Goal: Transaction & Acquisition: Purchase product/service

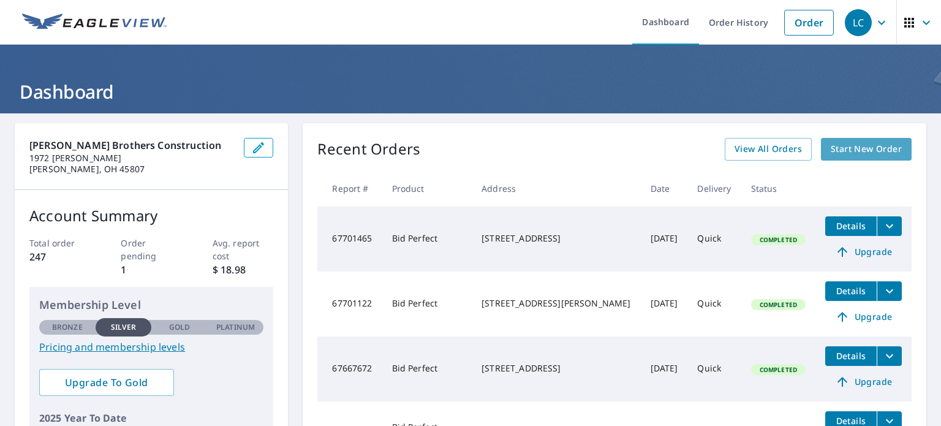
click at [850, 143] on span "Start New Order" at bounding box center [866, 148] width 71 height 15
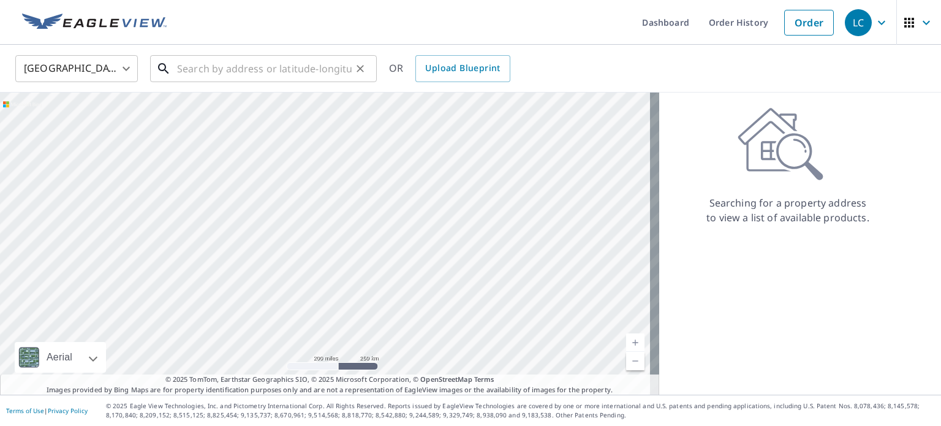
click at [319, 72] on input "text" at bounding box center [264, 68] width 175 height 34
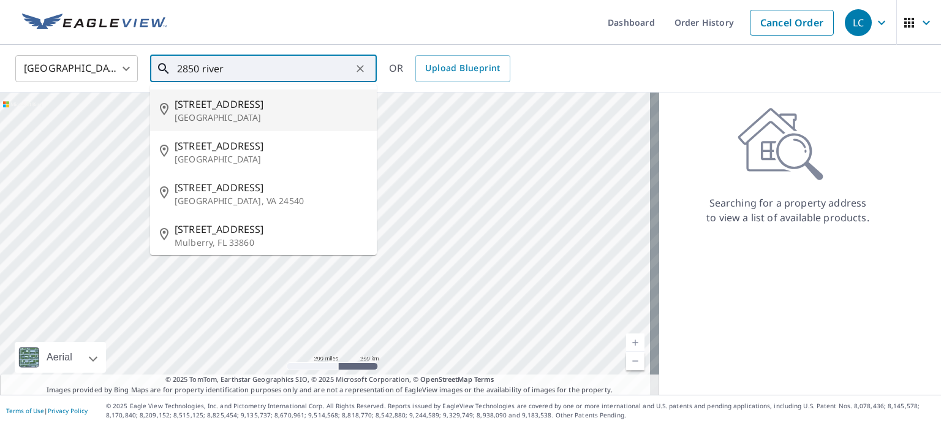
click at [277, 117] on p "[GEOGRAPHIC_DATA]" at bounding box center [271, 117] width 192 height 12
type input "[STREET_ADDRESS]"
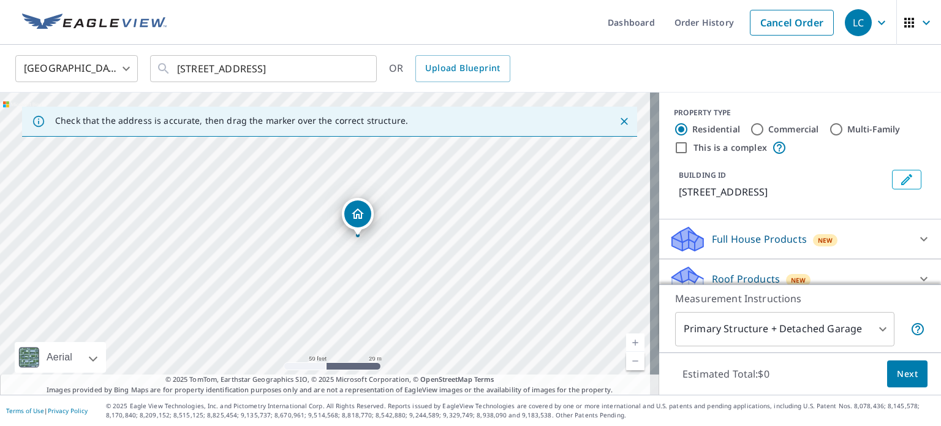
drag, startPoint x: 330, startPoint y: 225, endPoint x: 361, endPoint y: 219, distance: 31.8
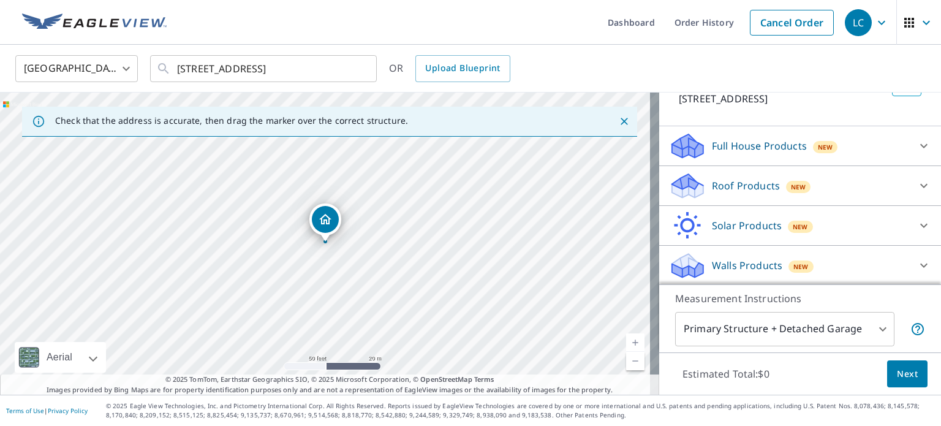
click at [875, 198] on div "Roof Products New" at bounding box center [789, 186] width 240 height 29
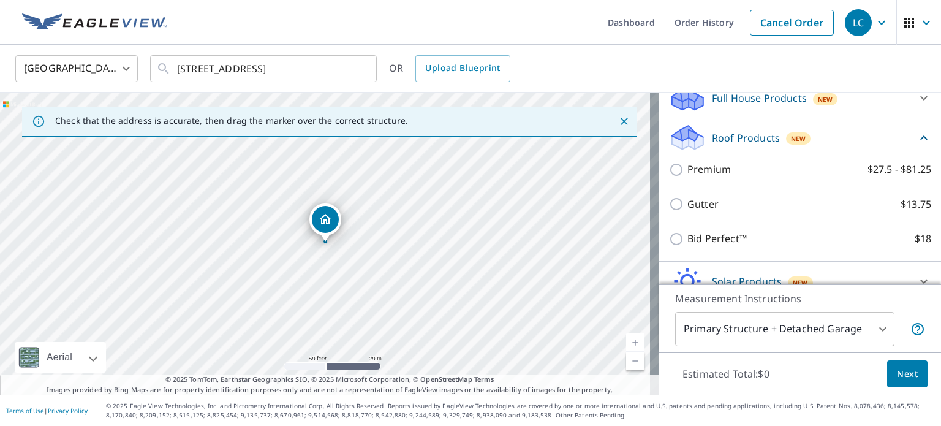
scroll to position [196, 0]
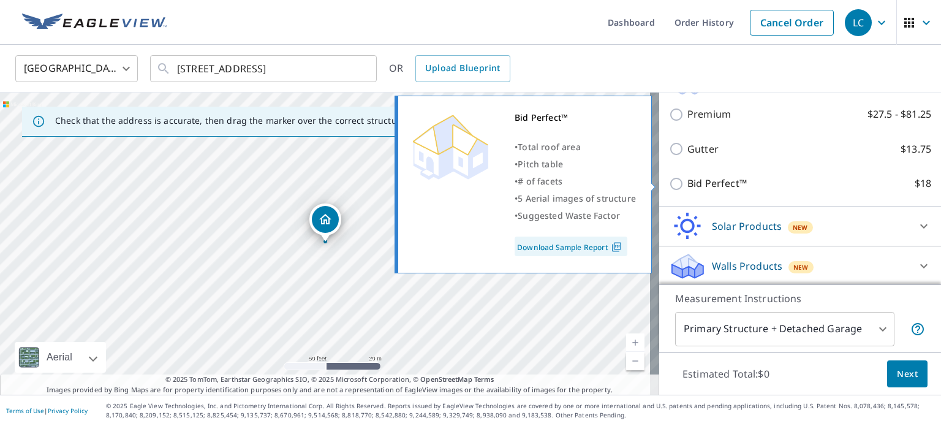
click at [766, 189] on label "Bid Perfect™ $18" at bounding box center [809, 183] width 244 height 15
click at [687, 189] on input "Bid Perfect™ $18" at bounding box center [678, 183] width 18 height 15
checkbox input "true"
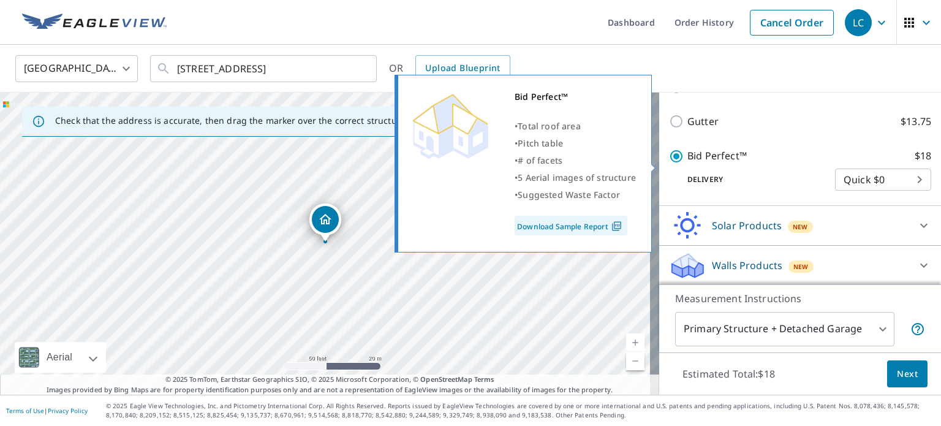
scroll to position [181, 0]
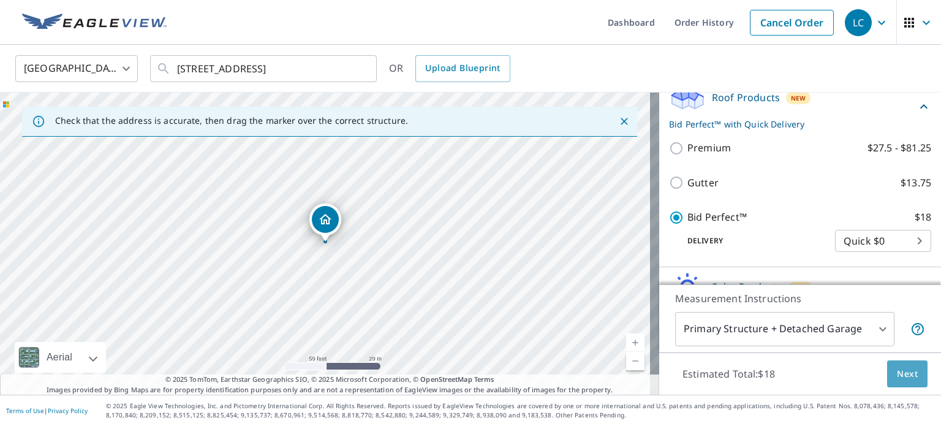
click at [903, 372] on span "Next" at bounding box center [907, 373] width 21 height 15
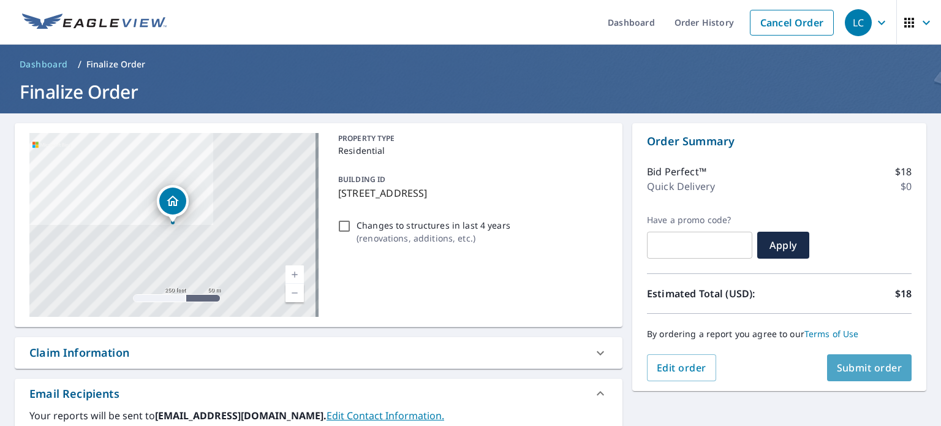
click at [872, 366] on span "Submit order" at bounding box center [870, 367] width 66 height 13
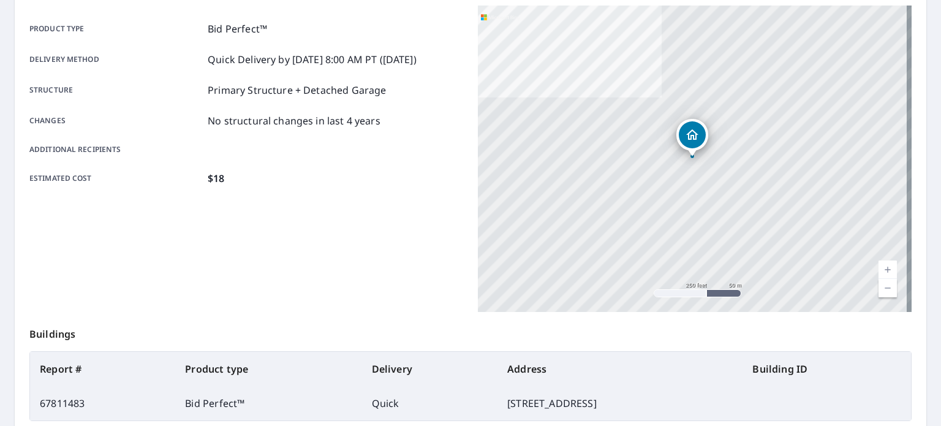
scroll to position [294, 0]
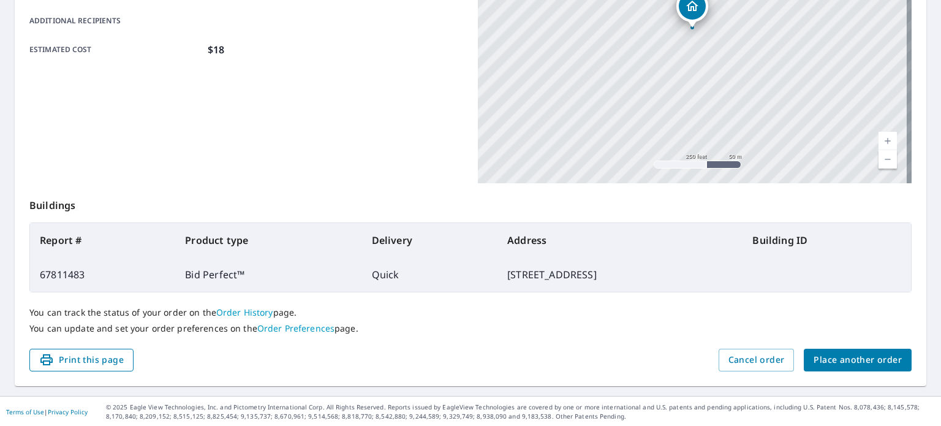
click at [120, 355] on span "Print this page" at bounding box center [81, 359] width 85 height 15
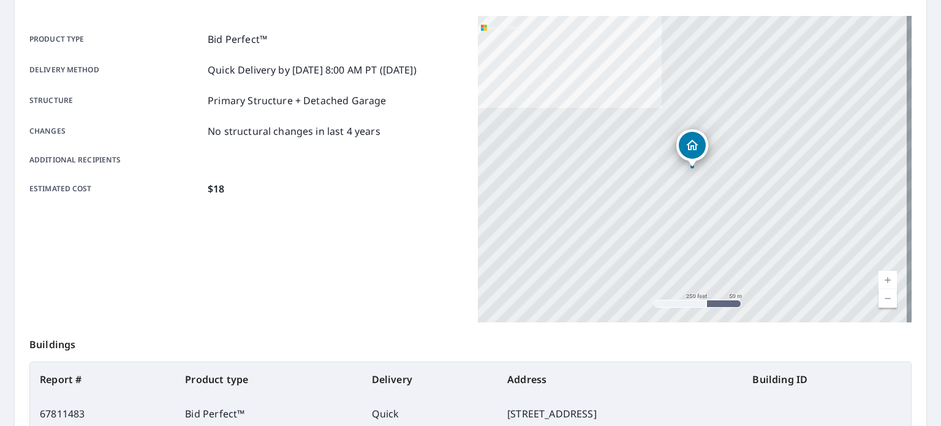
scroll to position [249, 0]
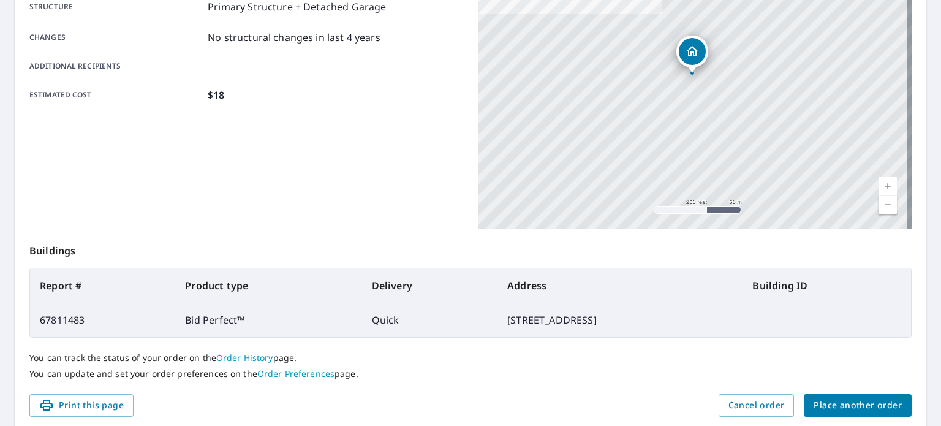
click at [126, 401] on button "Print this page" at bounding box center [81, 405] width 104 height 23
drag, startPoint x: 835, startPoint y: 404, endPoint x: 98, endPoint y: 374, distance: 737.5
click at [116, 347] on div "Order details Product type Bid Perfect™ Delivery method Quick Delivery by [DATE…" at bounding box center [470, 152] width 911 height 557
click at [823, 404] on span "Place another order" at bounding box center [857, 405] width 88 height 15
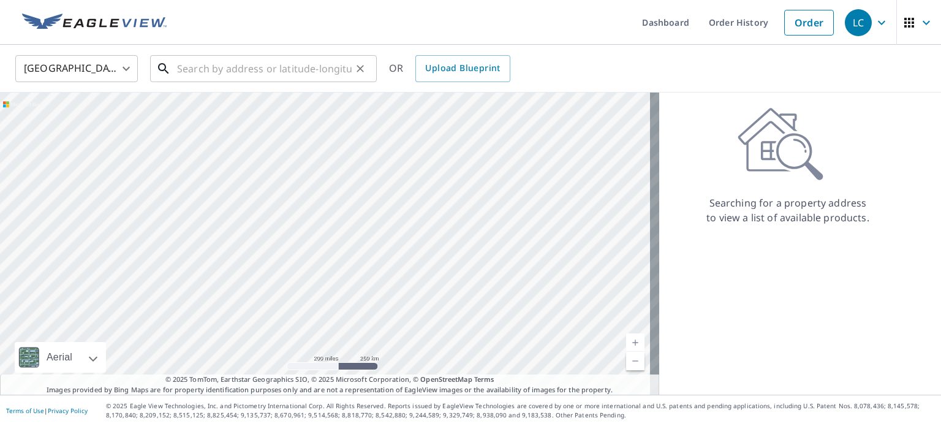
click at [241, 75] on input "text" at bounding box center [264, 68] width 175 height 34
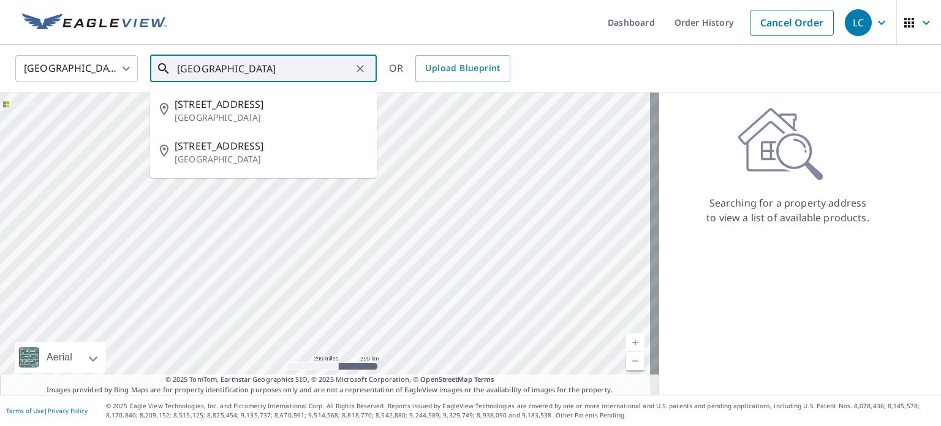
drag, startPoint x: 252, startPoint y: 70, endPoint x: 201, endPoint y: 66, distance: 51.7
click at [201, 66] on input "[GEOGRAPHIC_DATA]" at bounding box center [264, 68] width 175 height 34
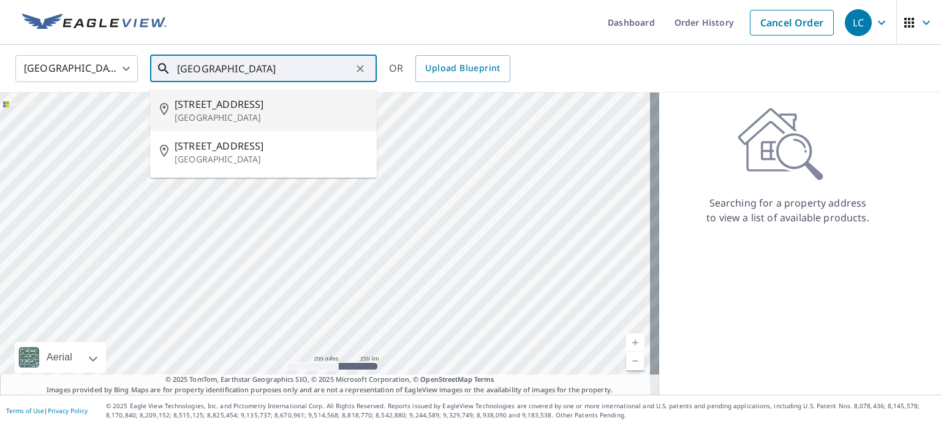
click at [255, 113] on p "[GEOGRAPHIC_DATA]" at bounding box center [271, 117] width 192 height 12
type input "[STREET_ADDRESS]"
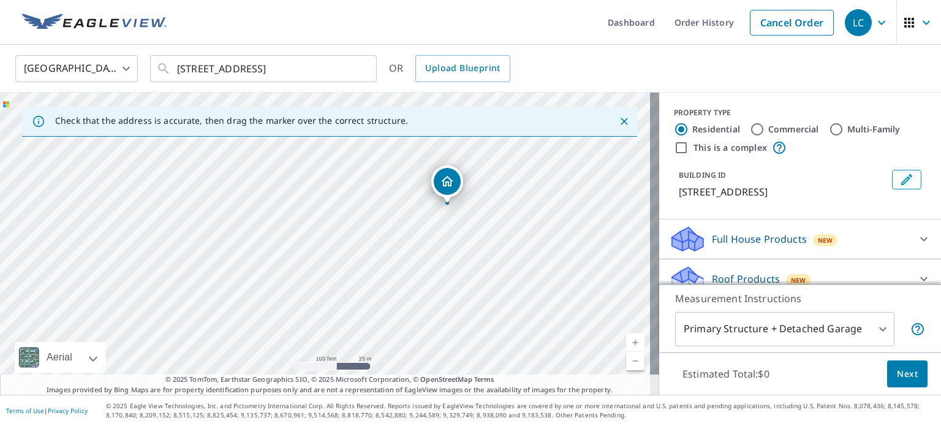
drag, startPoint x: 441, startPoint y: 201, endPoint x: 455, endPoint y: 195, distance: 14.8
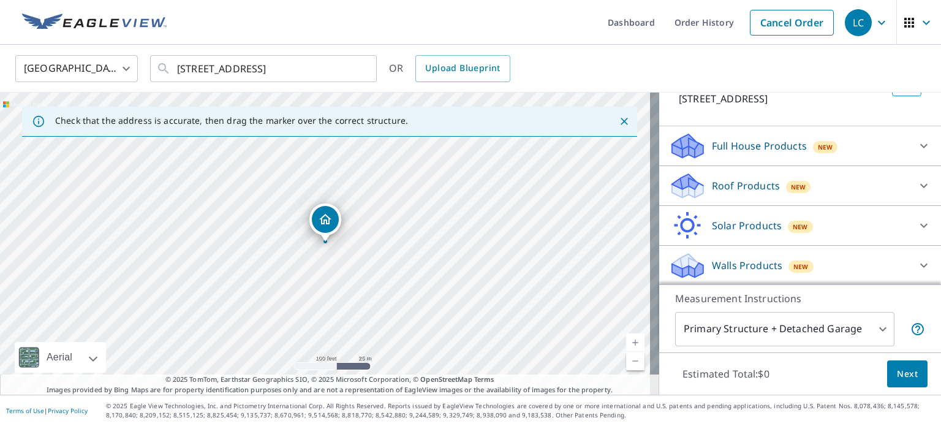
click at [874, 190] on div "Roof Products New" at bounding box center [789, 186] width 240 height 29
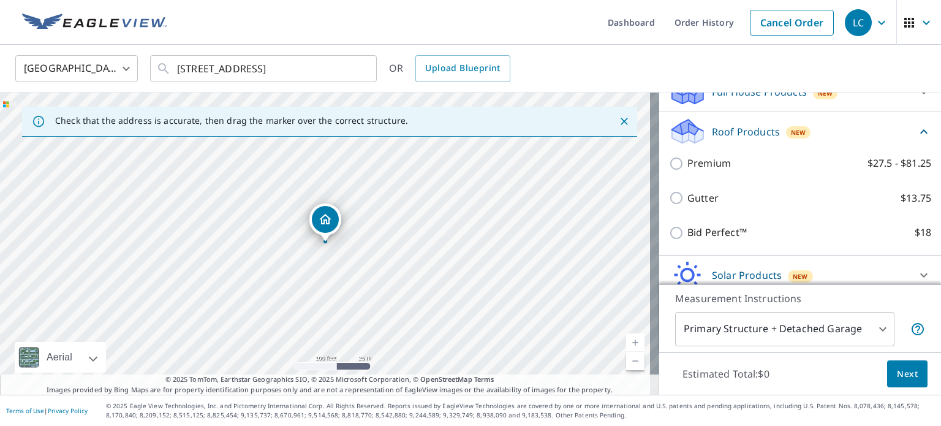
scroll to position [196, 0]
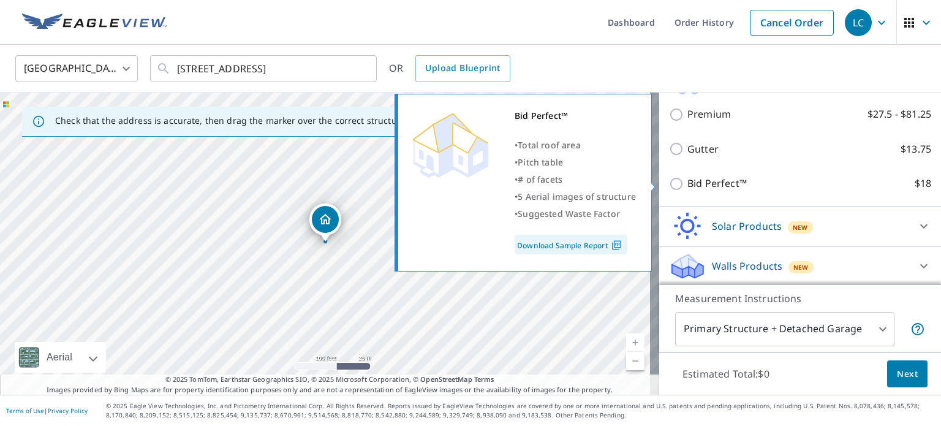
click at [722, 181] on p "Bid Perfect™" at bounding box center [716, 183] width 59 height 15
click at [687, 181] on input "Bid Perfect™ $18" at bounding box center [678, 183] width 18 height 15
checkbox input "true"
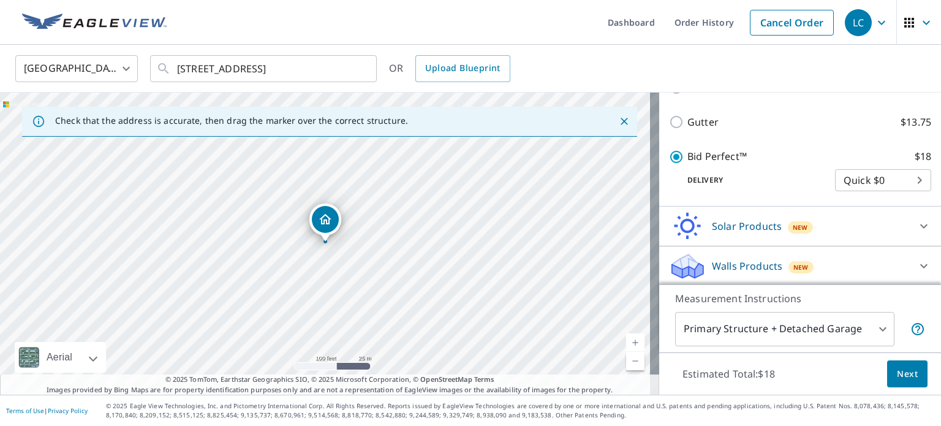
scroll to position [243, 0]
click at [902, 375] on span "Next" at bounding box center [907, 373] width 21 height 15
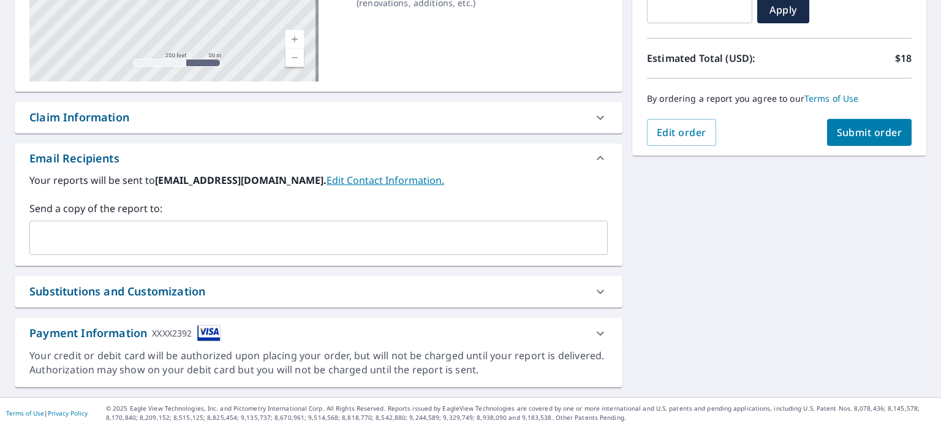
scroll to position [236, 0]
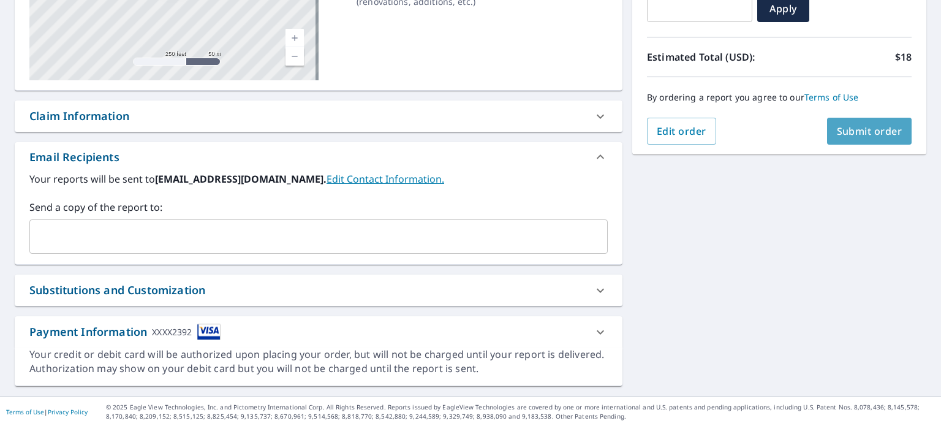
click at [837, 137] on span "Submit order" at bounding box center [870, 130] width 66 height 13
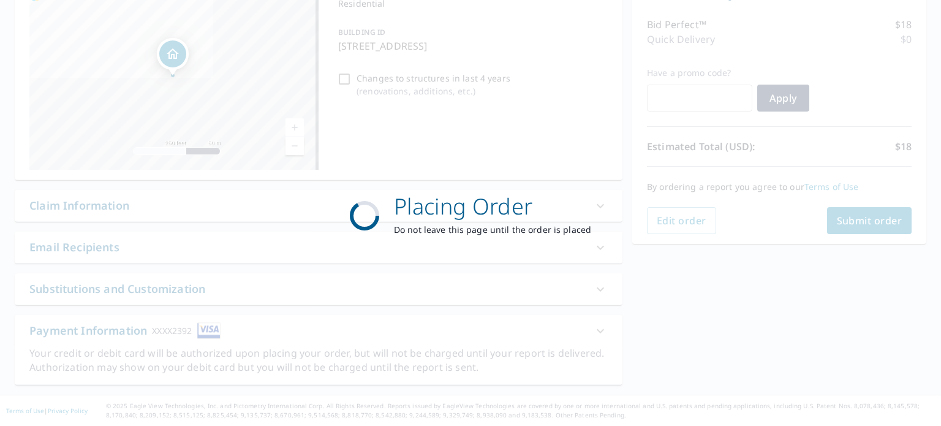
scroll to position [146, 0]
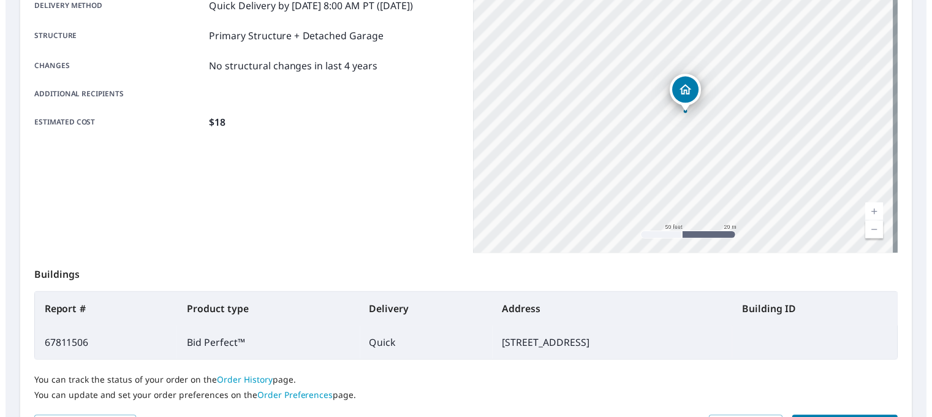
scroll to position [294, 0]
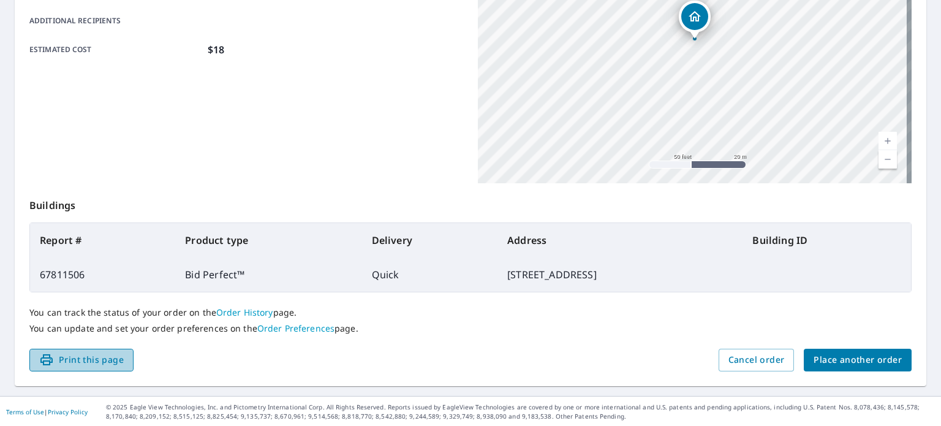
click at [110, 358] on span "Print this page" at bounding box center [81, 359] width 85 height 15
drag, startPoint x: 339, startPoint y: 104, endPoint x: 317, endPoint y: 228, distance: 126.9
click at [324, 221] on div "Order details Product type Bid Perfect™ Delivery method Quick Delivery by [DATE…" at bounding box center [470, 107] width 911 height 557
click at [771, 360] on span "Cancel order" at bounding box center [756, 359] width 56 height 15
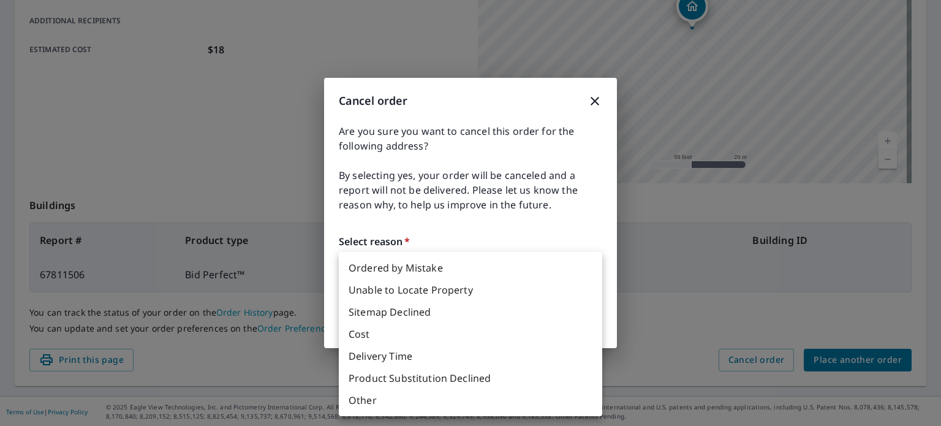
click at [592, 274] on body "LC LC Dashboard Order History Order LC Order Submitted Order details Product ty…" at bounding box center [470, 213] width 941 height 426
click at [598, 102] on div at bounding box center [470, 213] width 941 height 426
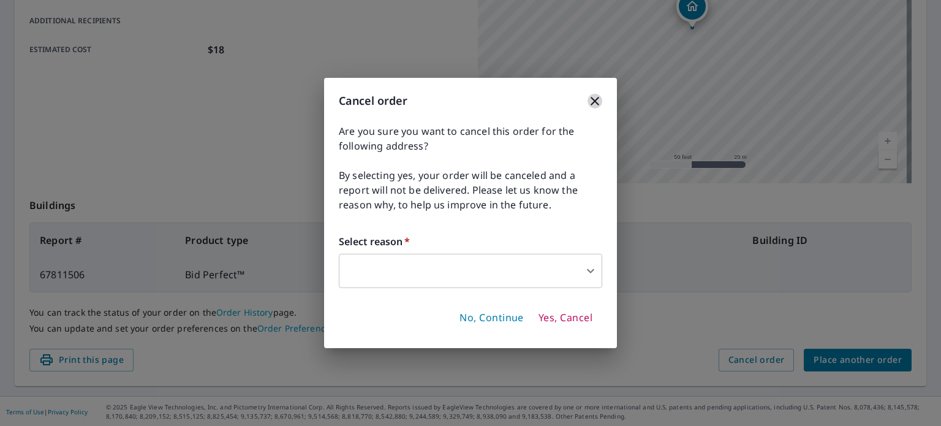
click at [593, 101] on icon "button" at bounding box center [594, 101] width 15 height 15
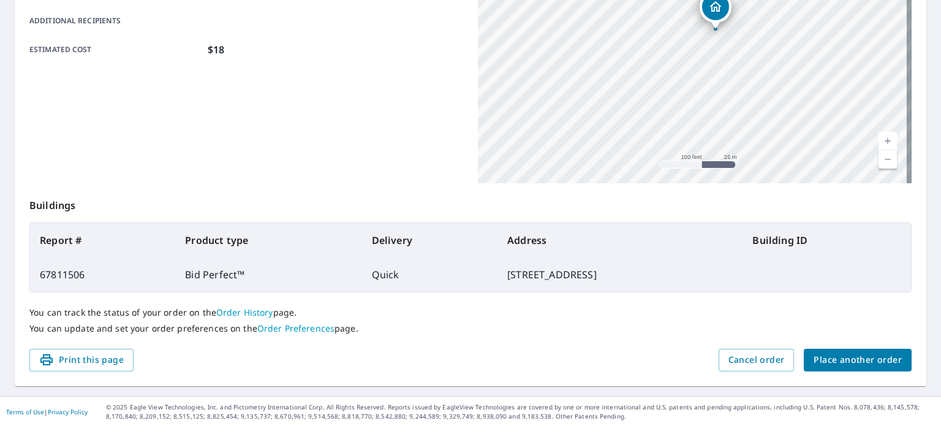
drag, startPoint x: 419, startPoint y: 271, endPoint x: 587, endPoint y: 283, distance: 168.2
click at [576, 281] on td "[STREET_ADDRESS]" at bounding box center [619, 274] width 245 height 34
click at [610, 285] on td "[STREET_ADDRESS]" at bounding box center [619, 274] width 245 height 34
drag, startPoint x: 608, startPoint y: 274, endPoint x: 448, endPoint y: 264, distance: 159.6
click at [497, 264] on td "[STREET_ADDRESS]" at bounding box center [619, 274] width 245 height 34
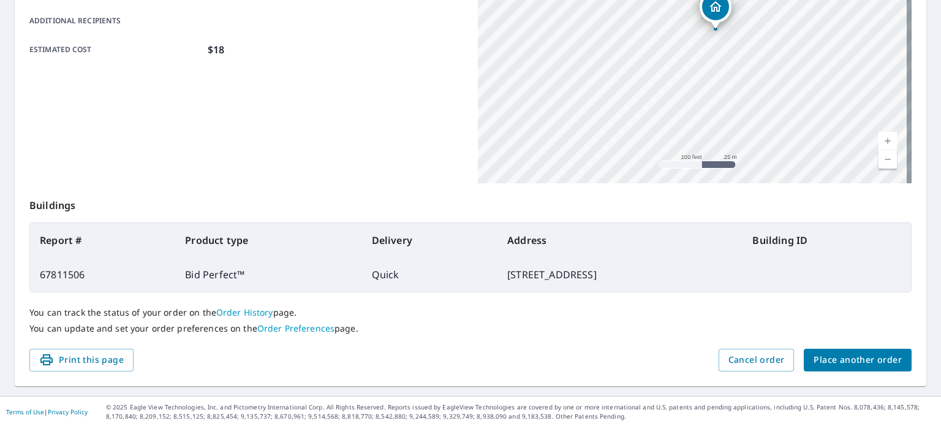
click at [580, 266] on td "[STREET_ADDRESS]" at bounding box center [619, 274] width 245 height 34
click at [839, 362] on span "Place another order" at bounding box center [857, 359] width 88 height 15
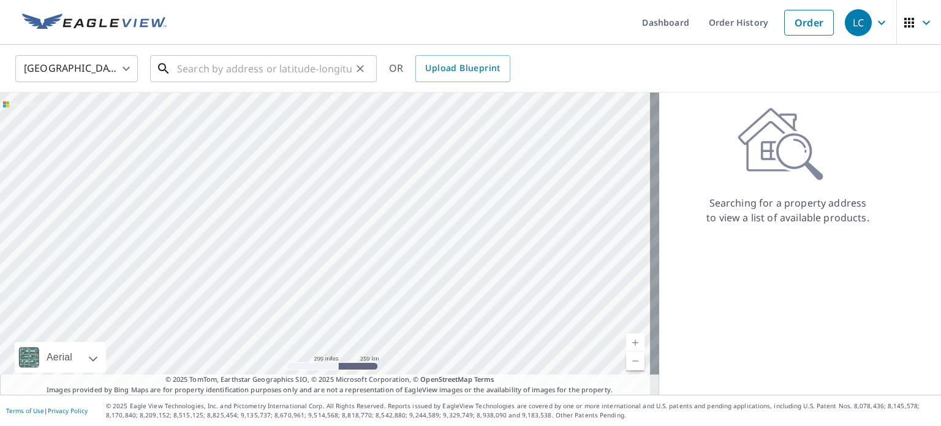
click at [247, 62] on input "text" at bounding box center [264, 68] width 175 height 34
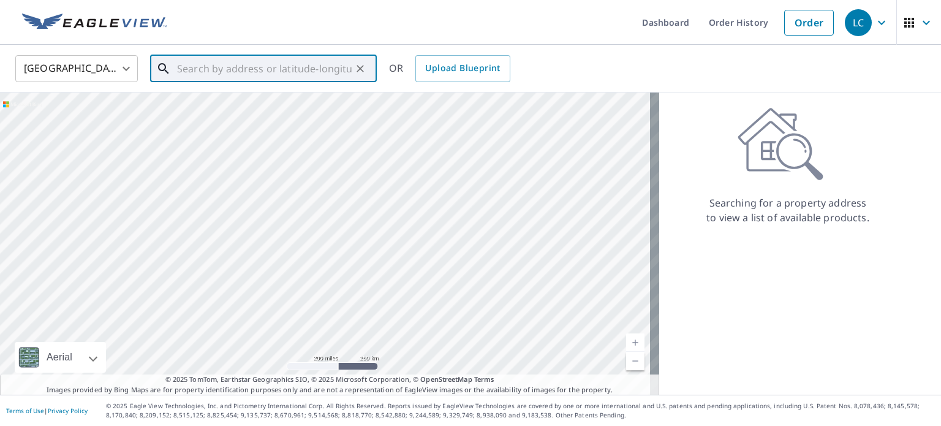
paste input "riverwalk"
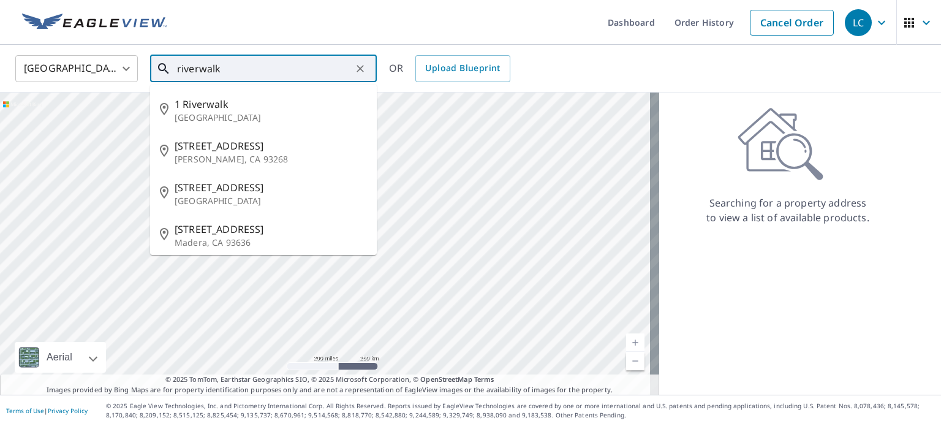
click at [173, 68] on div "riverwalk ​" at bounding box center [263, 68] width 227 height 27
click at [179, 67] on input "riverwalk" at bounding box center [264, 68] width 175 height 34
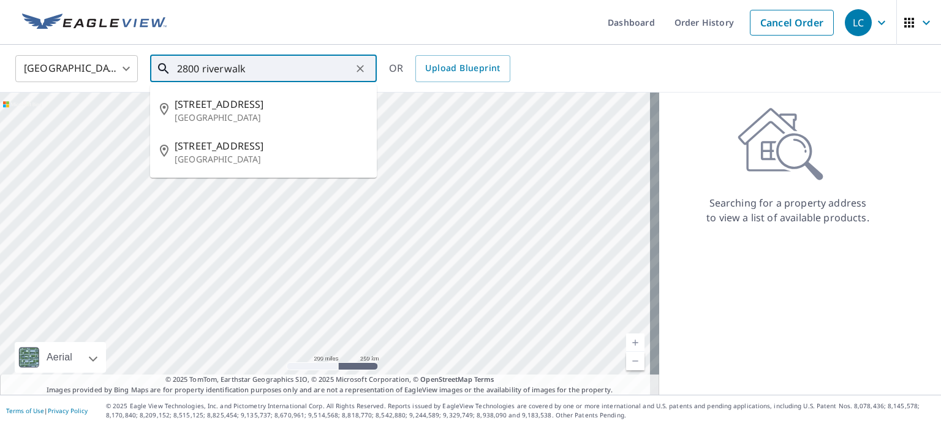
click at [312, 66] on input "2800 riverwalk" at bounding box center [264, 68] width 175 height 34
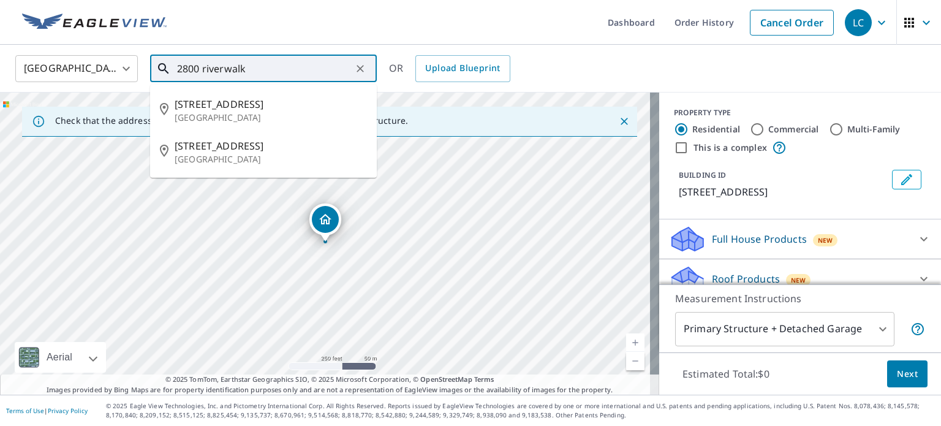
drag, startPoint x: 293, startPoint y: 70, endPoint x: 0, endPoint y: 41, distance: 294.2
click at [0, 42] on div "Dashboard Order History Cancel Order LC United States US ​ [GEOGRAPHIC_DATA][ST…" at bounding box center [470, 213] width 941 height 426
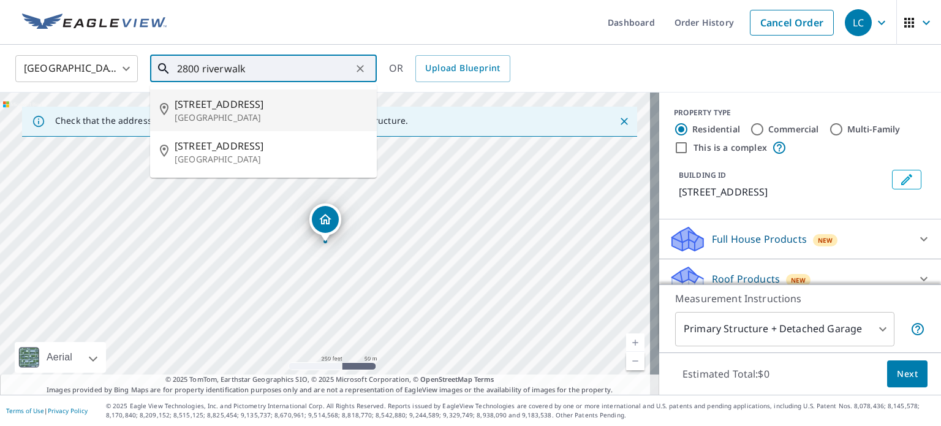
click at [252, 104] on span "[STREET_ADDRESS]" at bounding box center [271, 104] width 192 height 15
type input "[STREET_ADDRESS]"
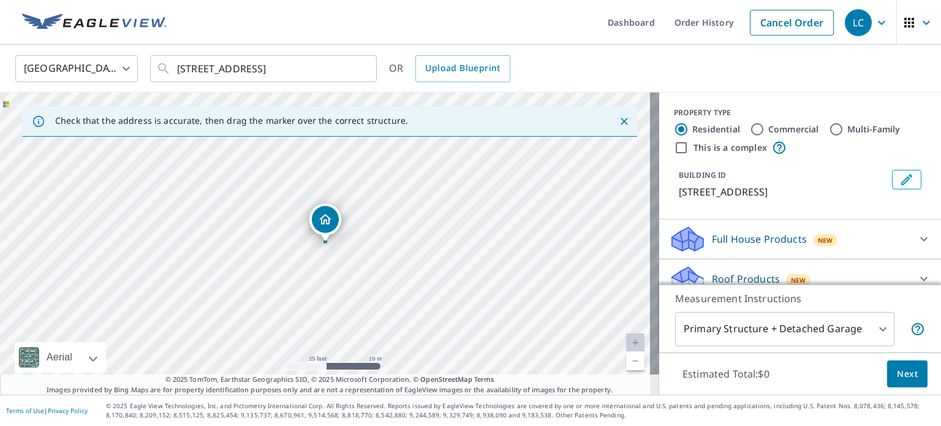
click at [863, 265] on div "Roof Products New" at bounding box center [789, 279] width 240 height 29
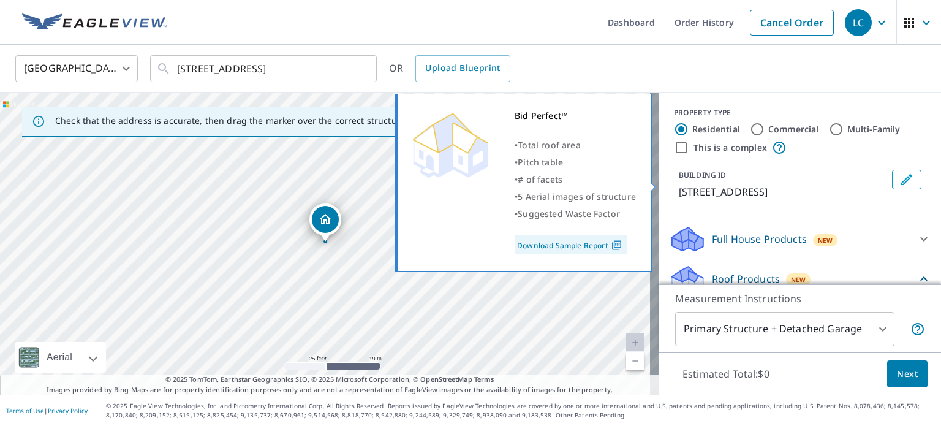
click at [698, 372] on p "Bid Perfect™" at bounding box center [716, 379] width 59 height 15
click at [687, 372] on input "Bid Perfect™ $18" at bounding box center [678, 379] width 18 height 15
checkbox input "true"
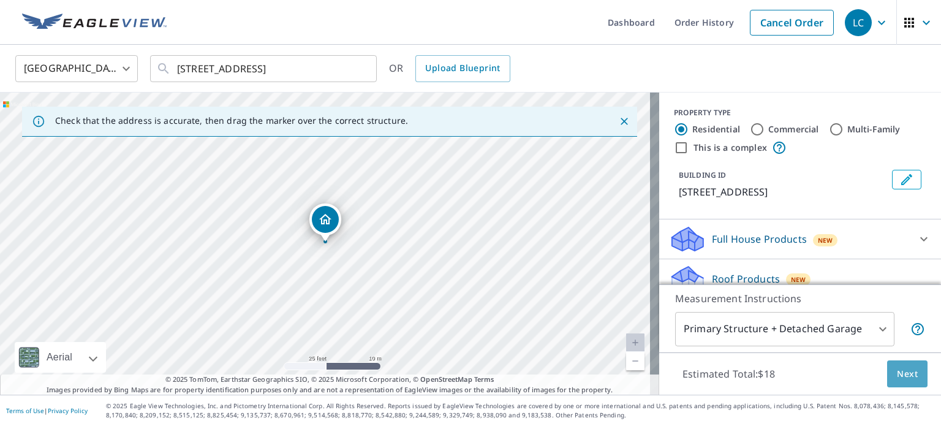
click at [897, 376] on span "Next" at bounding box center [907, 373] width 21 height 15
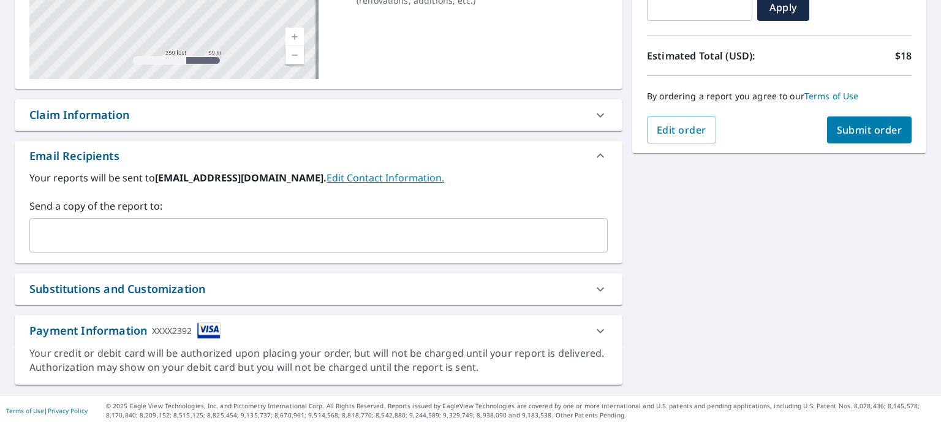
click at [856, 143] on button "Submit order" at bounding box center [869, 129] width 85 height 27
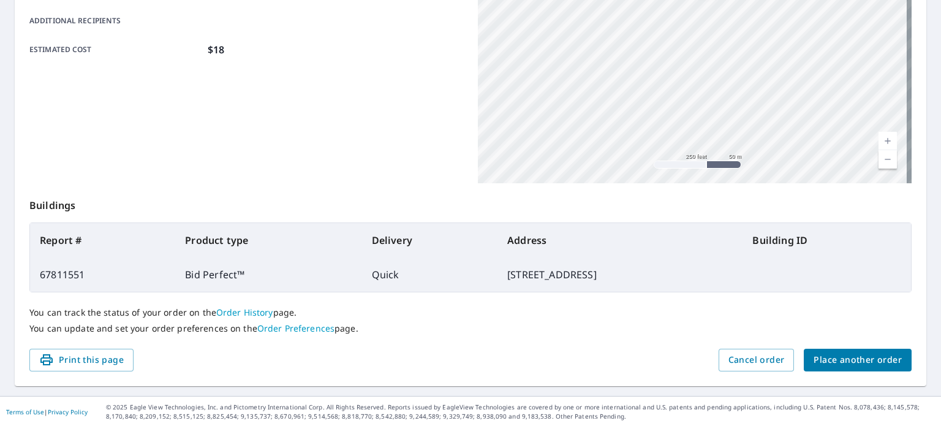
drag, startPoint x: 829, startPoint y: 335, endPoint x: 719, endPoint y: 235, distance: 149.2
click at [719, 183] on div "[STREET_ADDRESS]" at bounding box center [695, 30] width 434 height 306
drag, startPoint x: 730, startPoint y: 281, endPoint x: 730, endPoint y: 293, distance: 12.3
click at [730, 183] on div "[STREET_ADDRESS]" at bounding box center [695, 30] width 434 height 306
drag, startPoint x: 719, startPoint y: 291, endPoint x: 709, endPoint y: 265, distance: 27.5
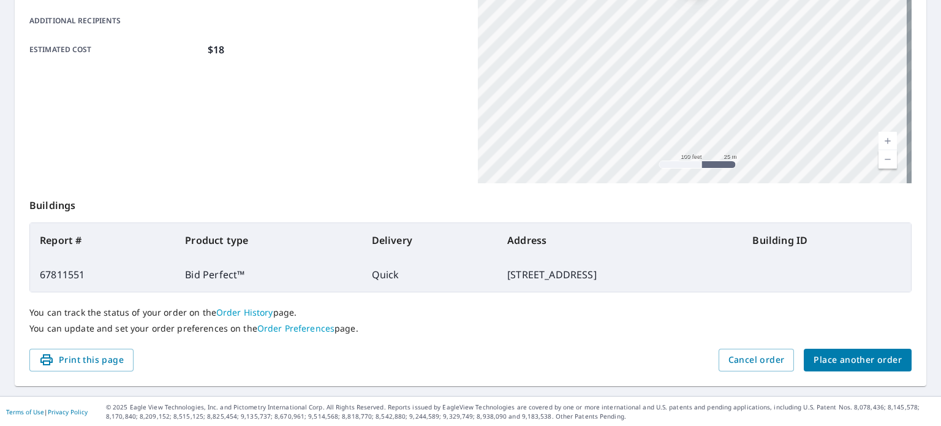
click at [709, 183] on div "[STREET_ADDRESS]" at bounding box center [695, 30] width 434 height 306
click at [105, 358] on span "Print this page" at bounding box center [81, 359] width 85 height 15
click at [828, 363] on span "Place another order" at bounding box center [857, 359] width 88 height 15
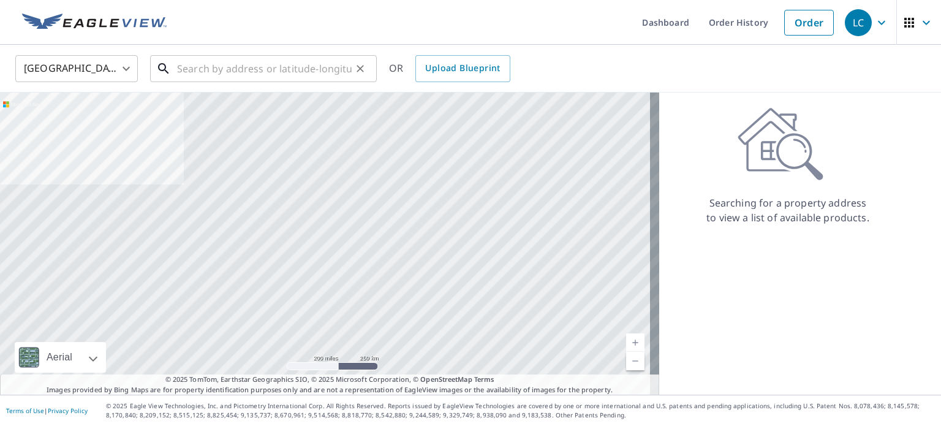
click at [331, 65] on input "text" at bounding box center [264, 68] width 175 height 34
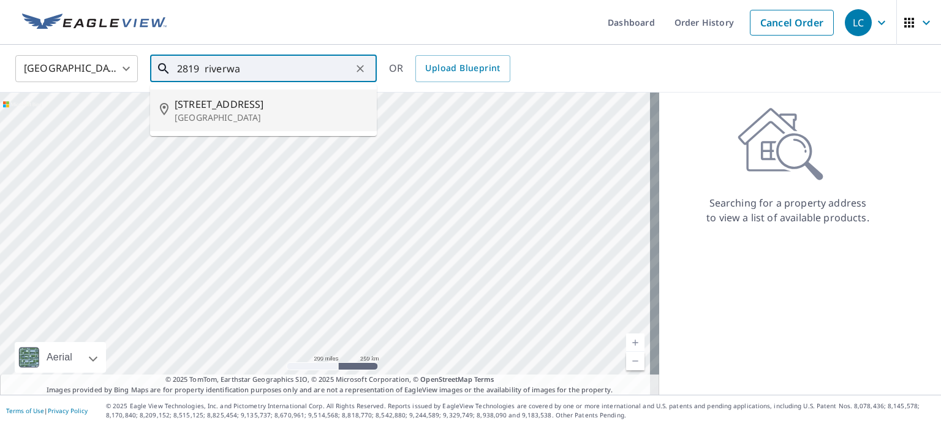
click at [338, 113] on p "[GEOGRAPHIC_DATA]" at bounding box center [271, 117] width 192 height 12
type input "[STREET_ADDRESS]"
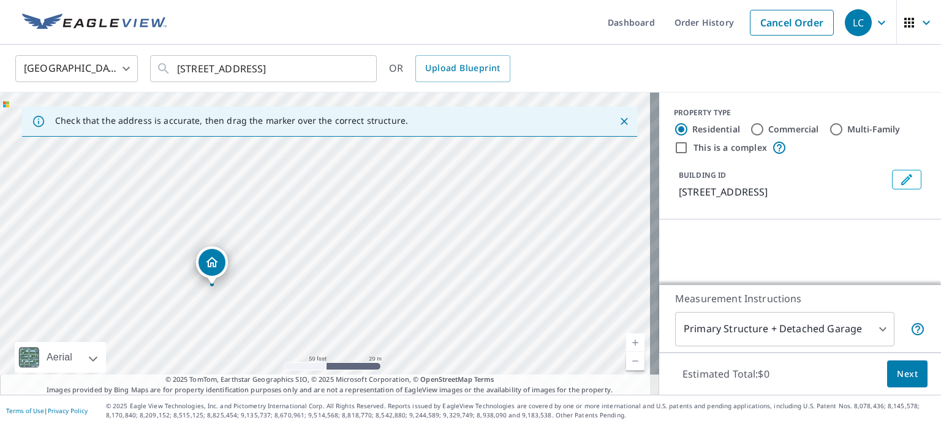
drag, startPoint x: 296, startPoint y: 271, endPoint x: 384, endPoint y: 227, distance: 98.6
click at [384, 227] on div "[STREET_ADDRESS]" at bounding box center [329, 243] width 659 height 302
drag, startPoint x: 263, startPoint y: 292, endPoint x: 263, endPoint y: 239, distance: 52.7
click at [263, 239] on div "[STREET_ADDRESS]" at bounding box center [329, 243] width 659 height 302
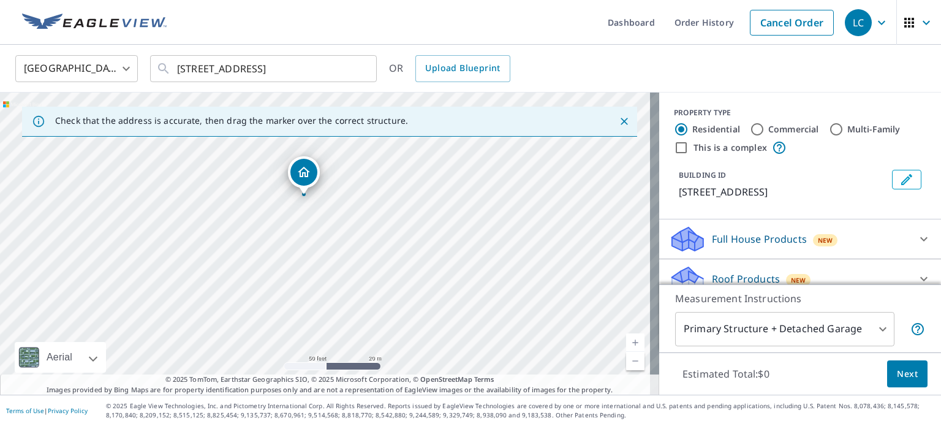
drag, startPoint x: 238, startPoint y: 198, endPoint x: 207, endPoint y: 124, distance: 80.8
click at [207, 124] on div "Check that the address is accurate, then drag the marker over the correct struc…" at bounding box center [329, 243] width 659 height 302
click at [273, 166] on div "[STREET_ADDRESS]" at bounding box center [329, 243] width 659 height 302
drag, startPoint x: 355, startPoint y: 200, endPoint x: 338, endPoint y: 237, distance: 40.3
click at [849, 259] on div "Roof Products New Premium $27.5 - $81.25 Gutter $13.75 Bid Perfect™ $18" at bounding box center [800, 279] width 282 height 40
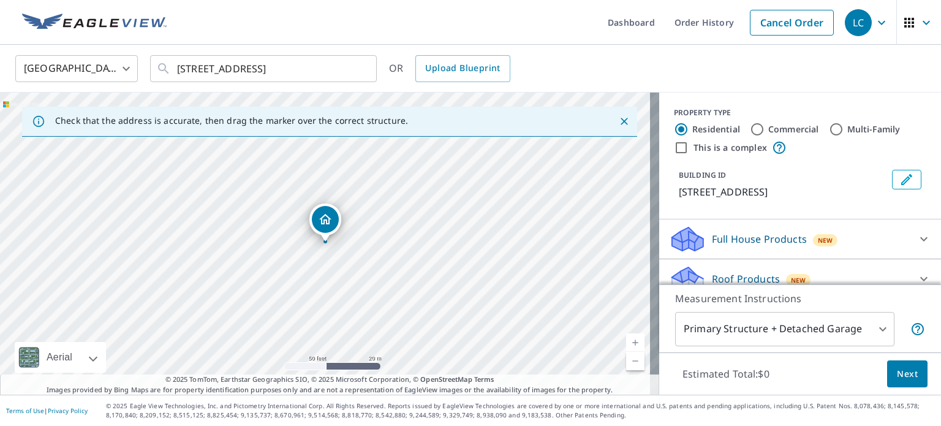
click at [847, 265] on div "Roof Products New" at bounding box center [789, 279] width 240 height 29
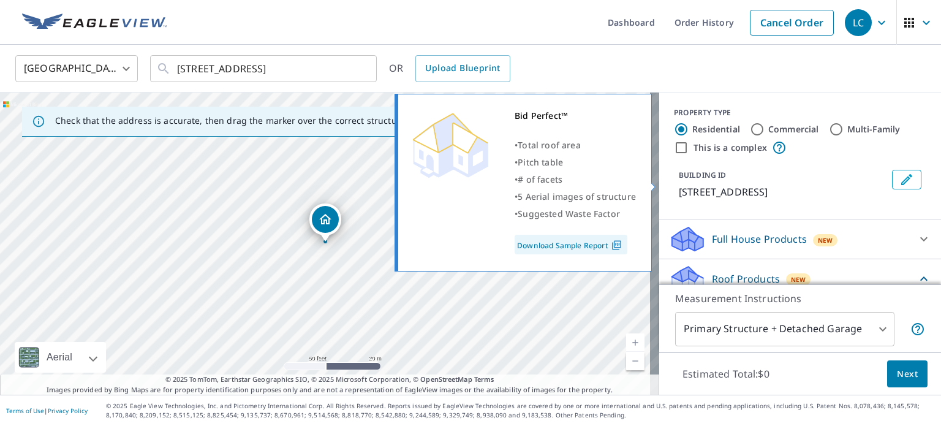
click at [708, 372] on p "Bid Perfect™" at bounding box center [716, 379] width 59 height 15
click at [687, 372] on input "Bid Perfect™ $18" at bounding box center [678, 379] width 18 height 15
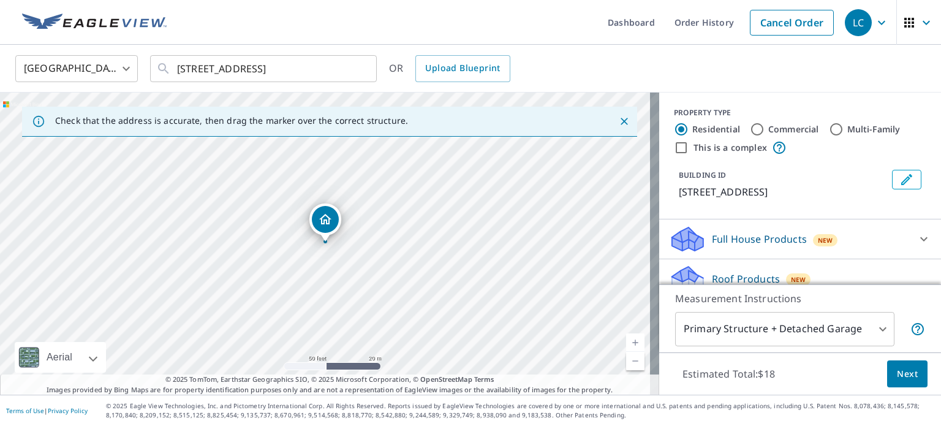
click at [897, 379] on span "Next" at bounding box center [907, 373] width 21 height 15
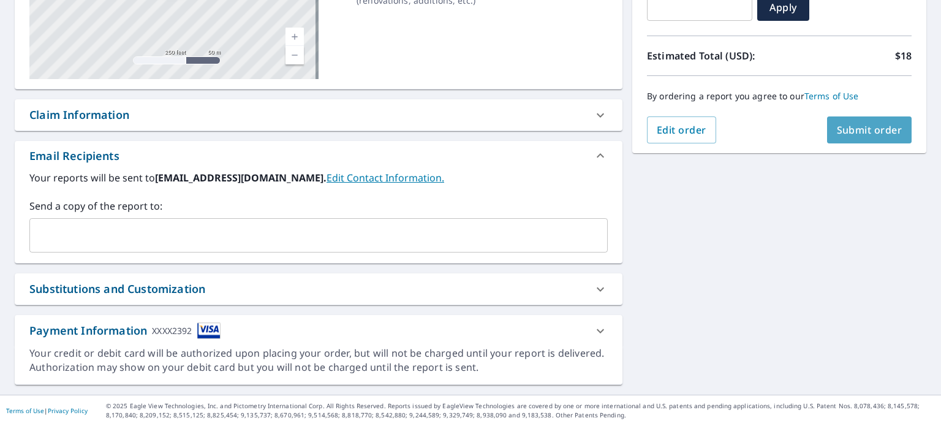
click at [840, 137] on span "Submit order" at bounding box center [870, 129] width 66 height 13
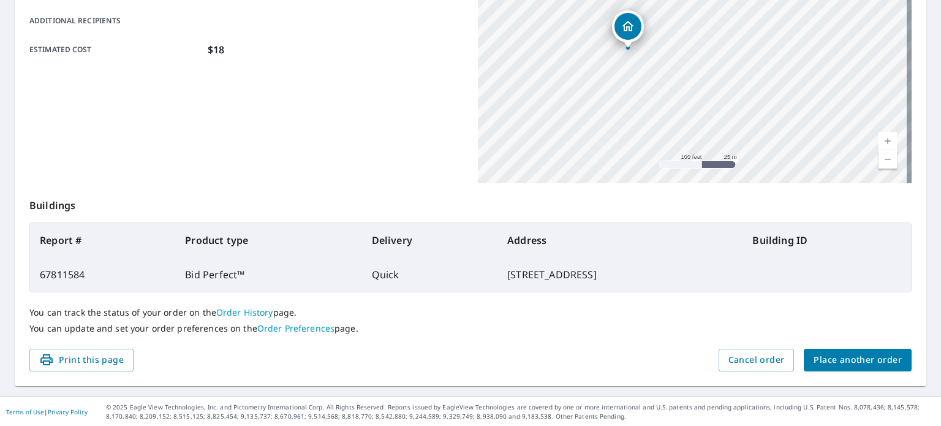
drag, startPoint x: 807, startPoint y: 266, endPoint x: 810, endPoint y: 274, distance: 8.3
click at [810, 183] on div "[STREET_ADDRESS]" at bounding box center [695, 30] width 434 height 306
click at [120, 360] on span "Print this page" at bounding box center [81, 359] width 85 height 15
click at [828, 352] on span "Place another order" at bounding box center [857, 359] width 88 height 15
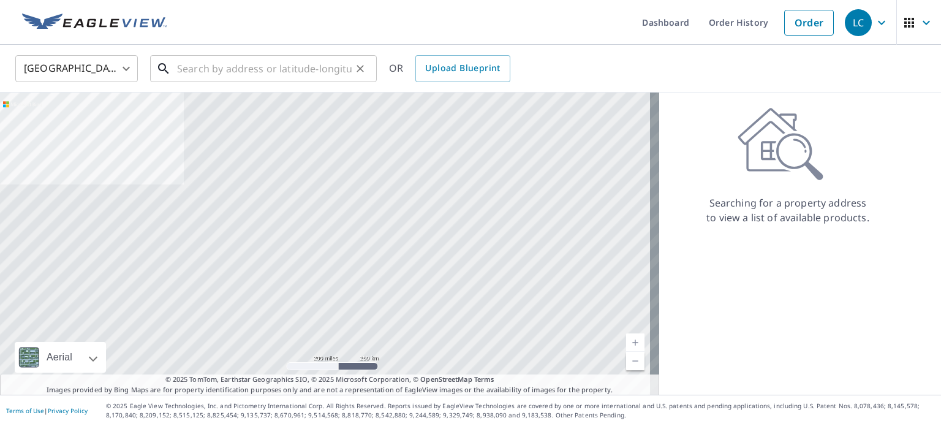
click at [260, 64] on input "text" at bounding box center [264, 68] width 175 height 34
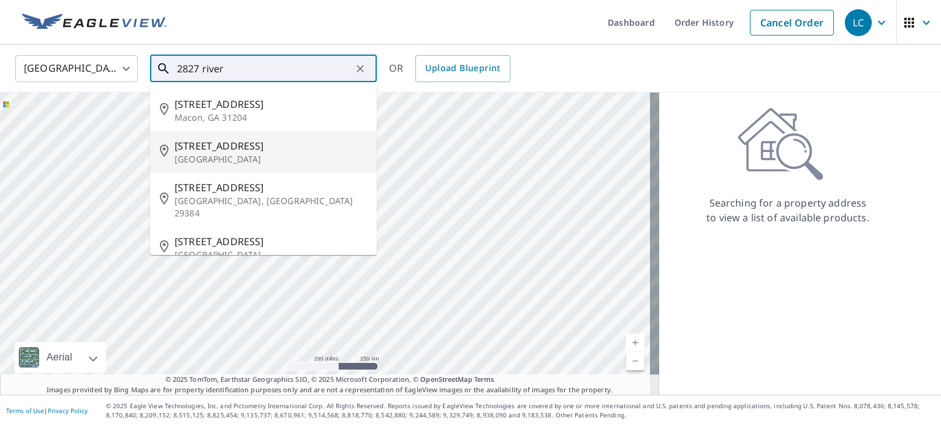
click at [290, 157] on p "[GEOGRAPHIC_DATA]" at bounding box center [271, 159] width 192 height 12
type input "[STREET_ADDRESS]"
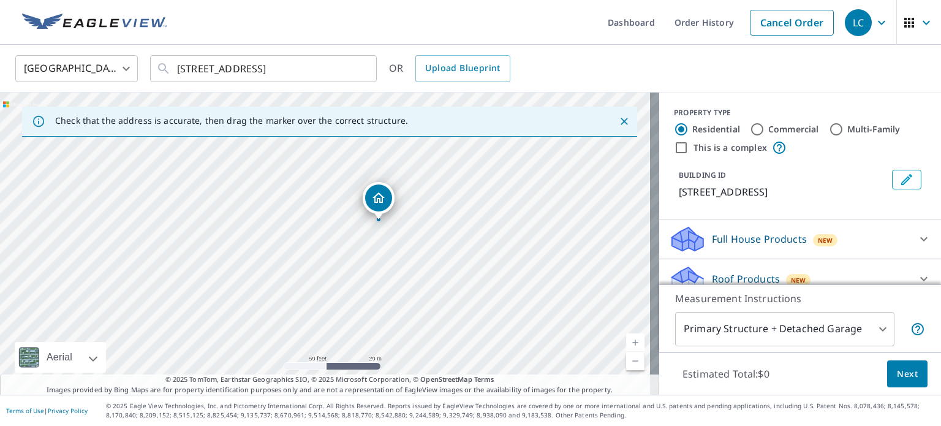
drag, startPoint x: 323, startPoint y: 221, endPoint x: 377, endPoint y: 199, distance: 57.7
click at [822, 259] on div "Roof Products New Premium $27.5 - $81.25 Gutter $13.75 Bid Perfect™ $18" at bounding box center [800, 279] width 282 height 40
click at [829, 265] on div "Roof Products New" at bounding box center [789, 279] width 240 height 29
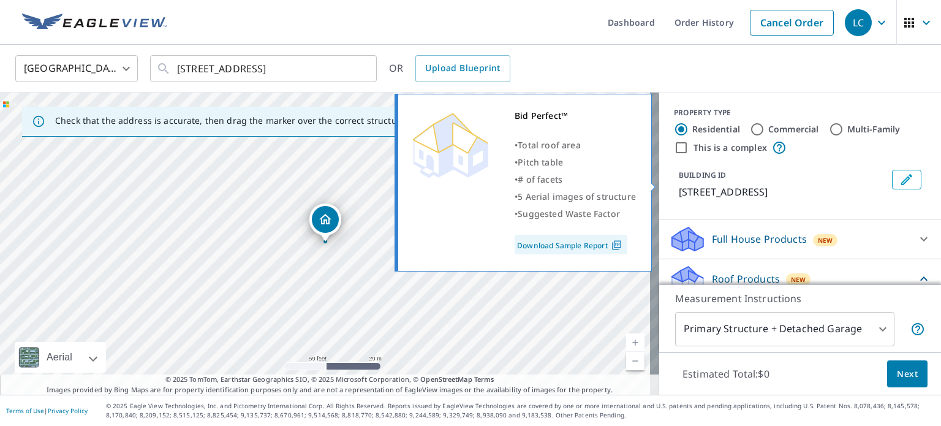
click at [708, 372] on p "Bid Perfect™" at bounding box center [716, 379] width 59 height 15
click at [687, 372] on input "Bid Perfect™ $18" at bounding box center [678, 379] width 18 height 15
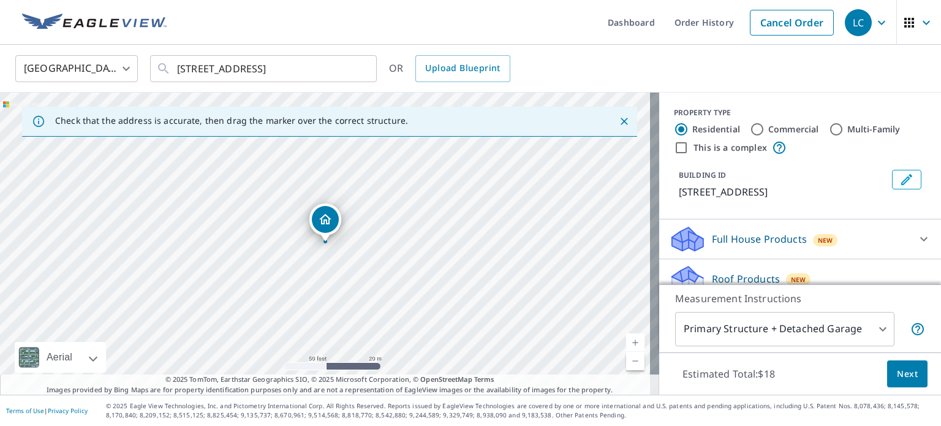
click at [908, 377] on span "Next" at bounding box center [907, 373] width 21 height 15
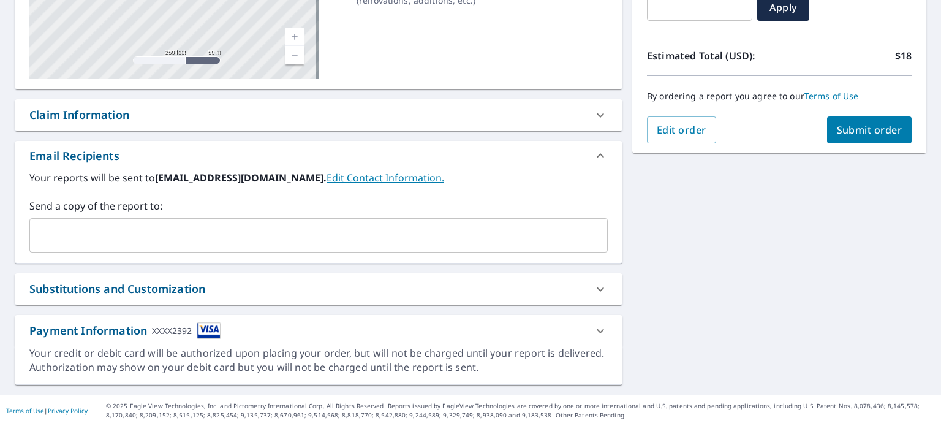
click at [837, 132] on span "Submit order" at bounding box center [870, 129] width 66 height 13
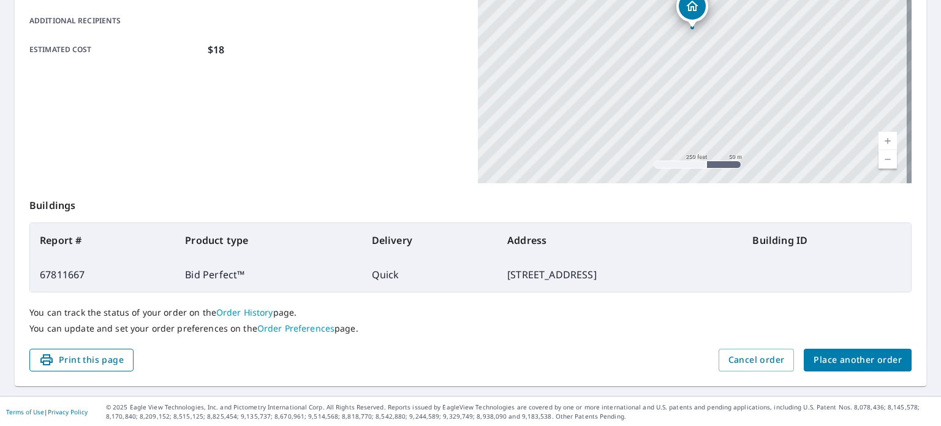
click at [105, 359] on span "Print this page" at bounding box center [81, 359] width 85 height 15
click at [821, 357] on span "Place another order" at bounding box center [857, 359] width 88 height 15
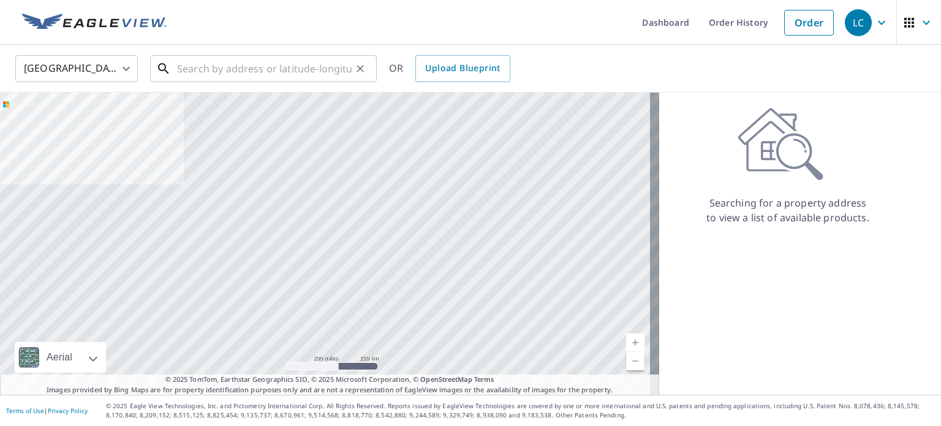
click at [333, 67] on input "text" at bounding box center [264, 68] width 175 height 34
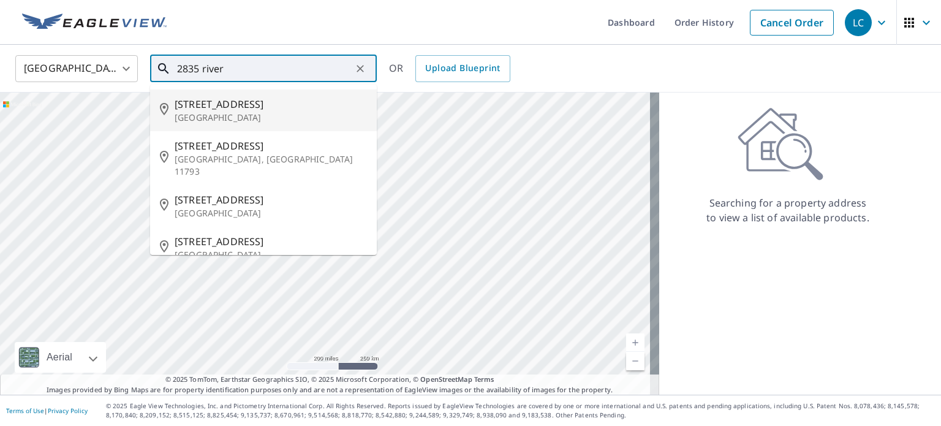
click at [229, 95] on li "[STREET_ADDRESS]" at bounding box center [263, 110] width 227 height 42
type input "[STREET_ADDRESS]"
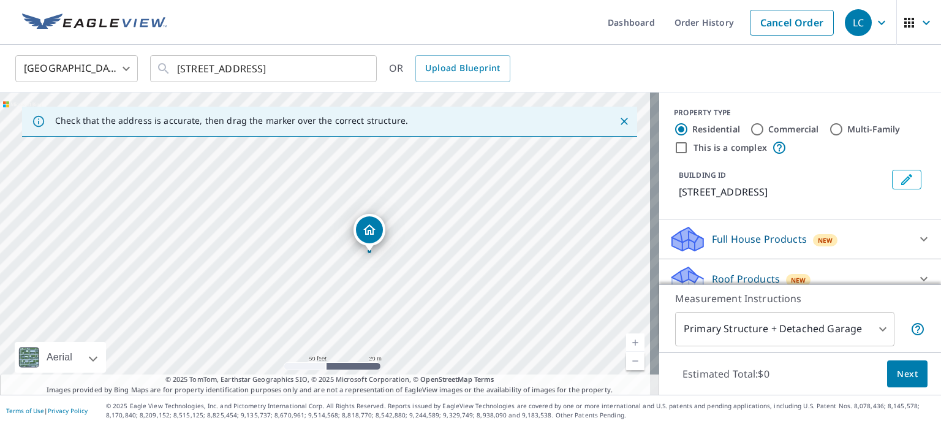
drag, startPoint x: 326, startPoint y: 222, endPoint x: 368, endPoint y: 232, distance: 42.8
click at [872, 265] on div "Roof Products New" at bounding box center [789, 279] width 240 height 29
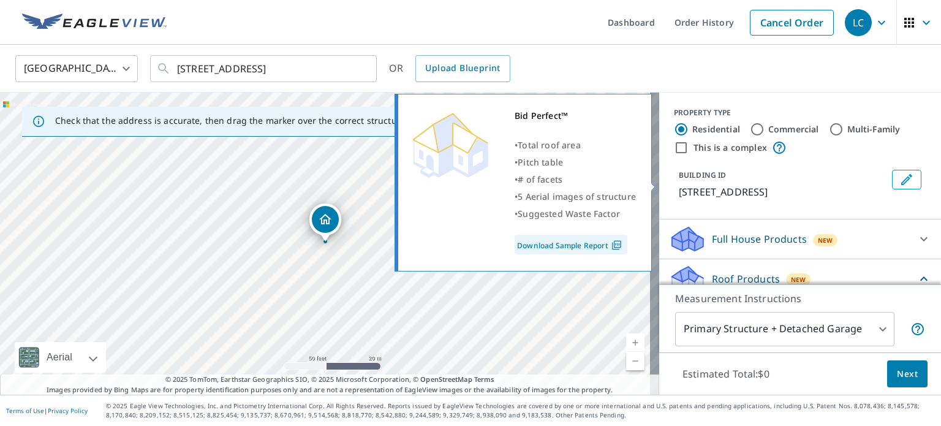
click at [843, 372] on label "Bid Perfect™ $18" at bounding box center [809, 379] width 244 height 15
click at [687, 372] on input "Bid Perfect™ $18" at bounding box center [678, 379] width 18 height 15
checkbox input "true"
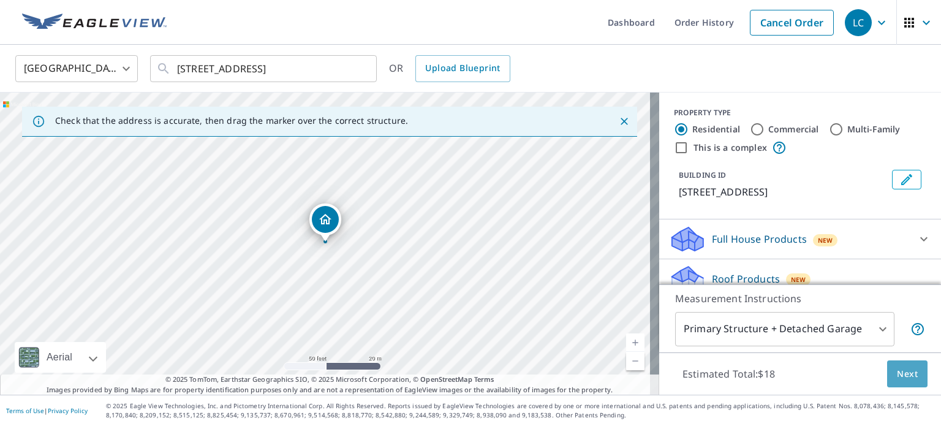
click at [905, 381] on span "Next" at bounding box center [907, 373] width 21 height 15
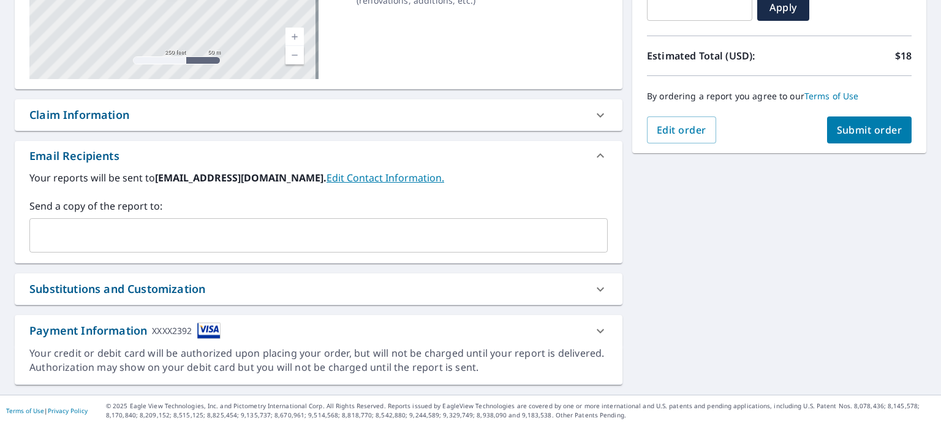
click at [873, 137] on span "Submit order" at bounding box center [870, 129] width 66 height 13
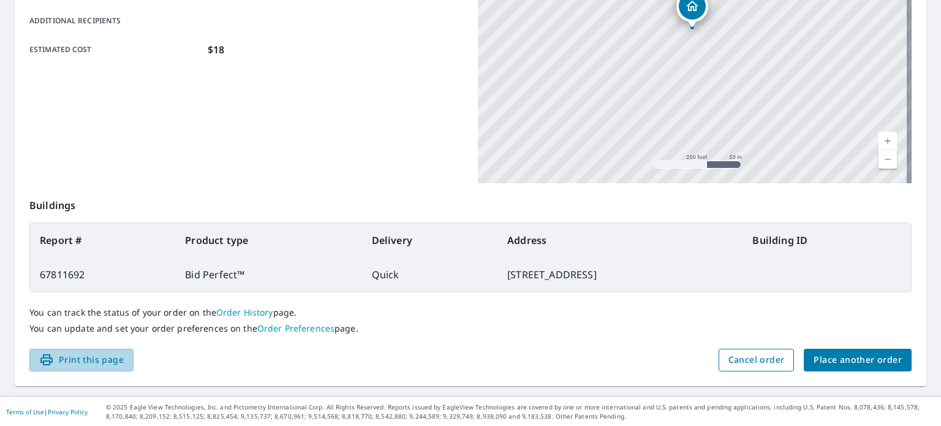
drag, startPoint x: 118, startPoint y: 361, endPoint x: 736, endPoint y: 366, distance: 617.5
click at [118, 361] on span "Print this page" at bounding box center [81, 359] width 85 height 15
click at [843, 364] on span "Place another order" at bounding box center [857, 359] width 88 height 15
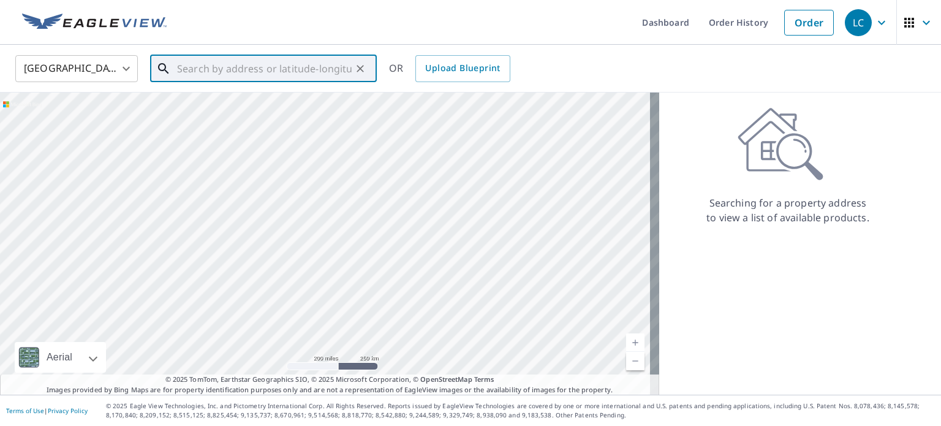
click at [315, 70] on input "text" at bounding box center [264, 68] width 175 height 34
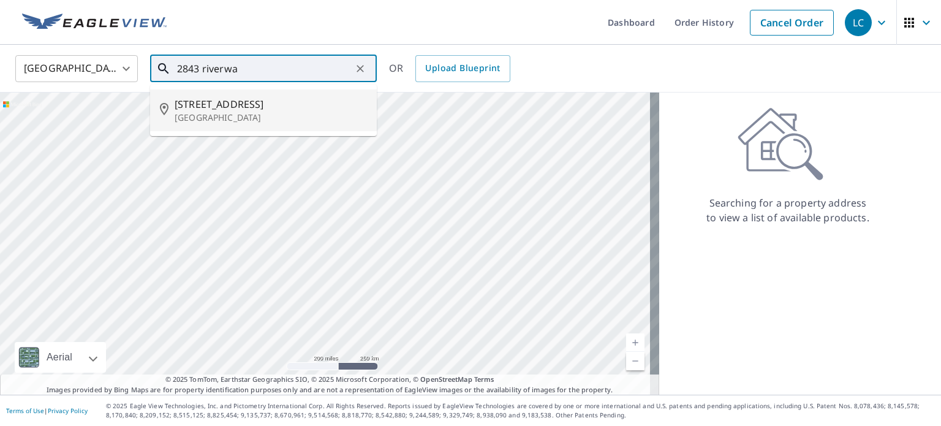
click at [328, 106] on span "[STREET_ADDRESS]" at bounding box center [271, 104] width 192 height 15
type input "[STREET_ADDRESS]"
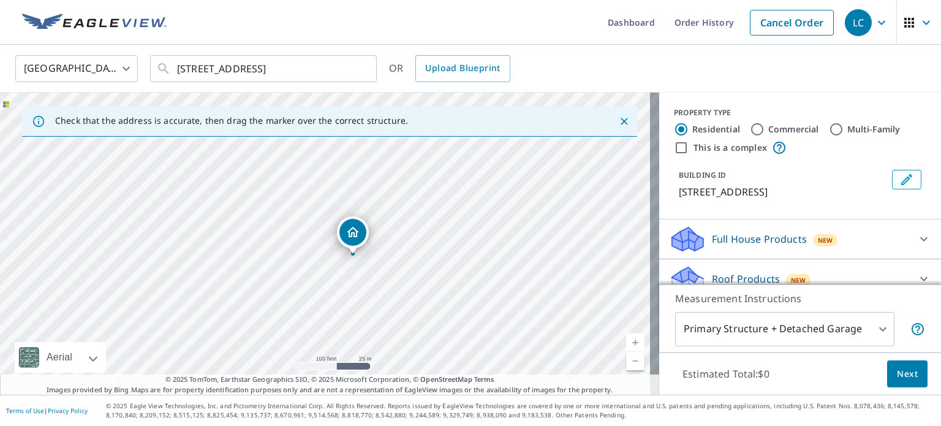
drag, startPoint x: 328, startPoint y: 225, endPoint x: 356, endPoint y: 237, distance: 30.2
click at [853, 265] on div "Roof Products New" at bounding box center [789, 279] width 240 height 29
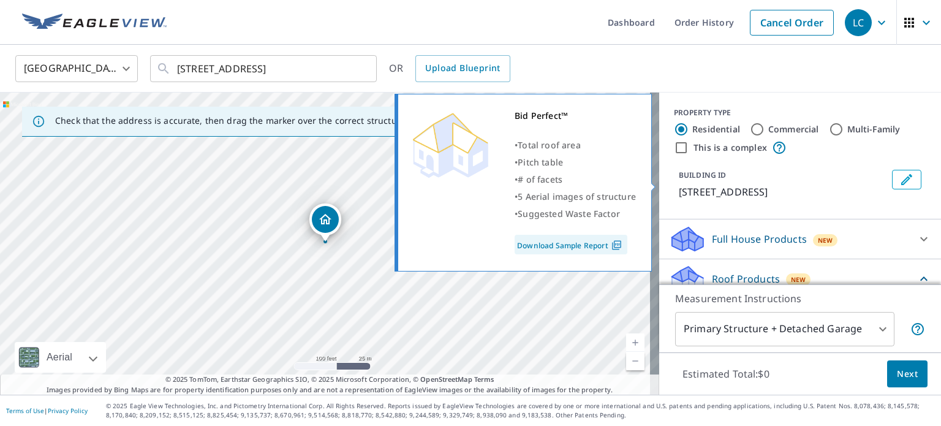
click at [687, 372] on p "Bid Perfect™" at bounding box center [716, 379] width 59 height 15
click at [685, 372] on input "Bid Perfect™ $18" at bounding box center [678, 379] width 18 height 15
checkbox input "true"
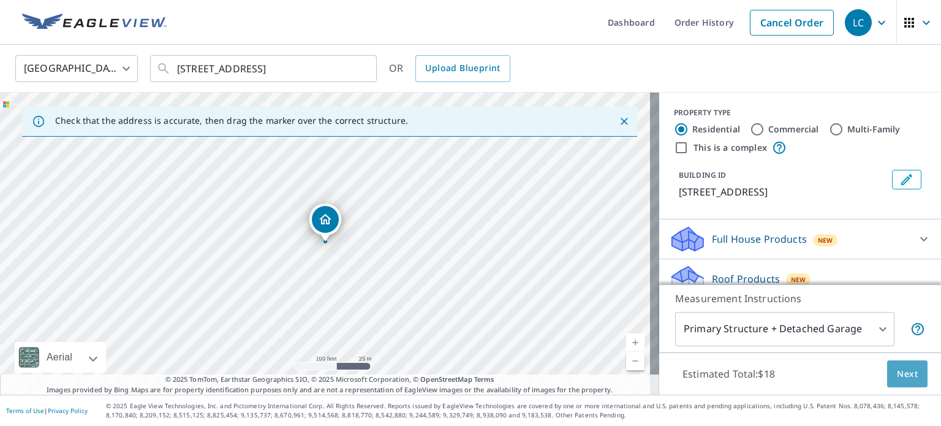
click at [892, 365] on button "Next" at bounding box center [907, 374] width 40 height 28
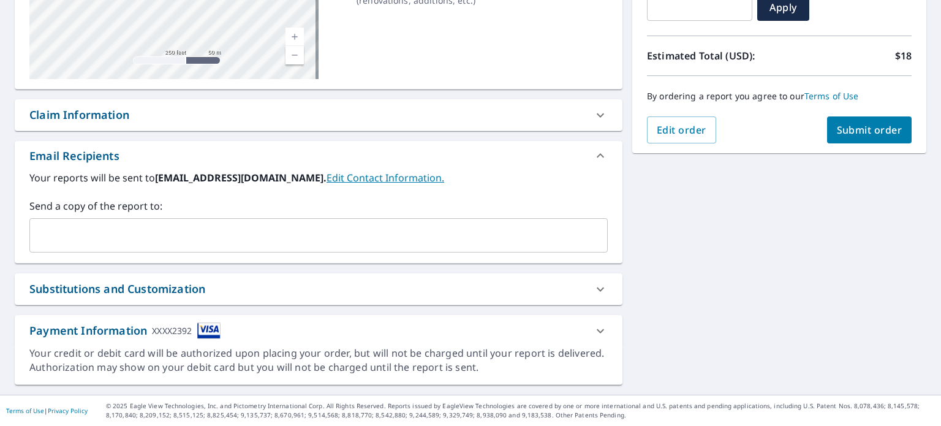
click at [693, 137] on span "Edit order" at bounding box center [682, 129] width 50 height 13
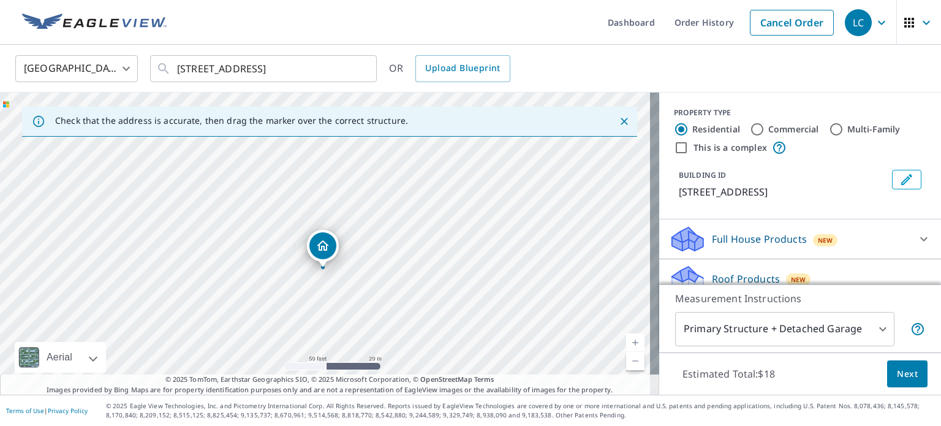
drag, startPoint x: 309, startPoint y: 232, endPoint x: 368, endPoint y: 293, distance: 84.9
click at [368, 293] on div "[STREET_ADDRESS]" at bounding box center [329, 243] width 659 height 302
click at [909, 273] on div at bounding box center [923, 287] width 29 height 29
click at [897, 380] on span "Next" at bounding box center [907, 373] width 21 height 15
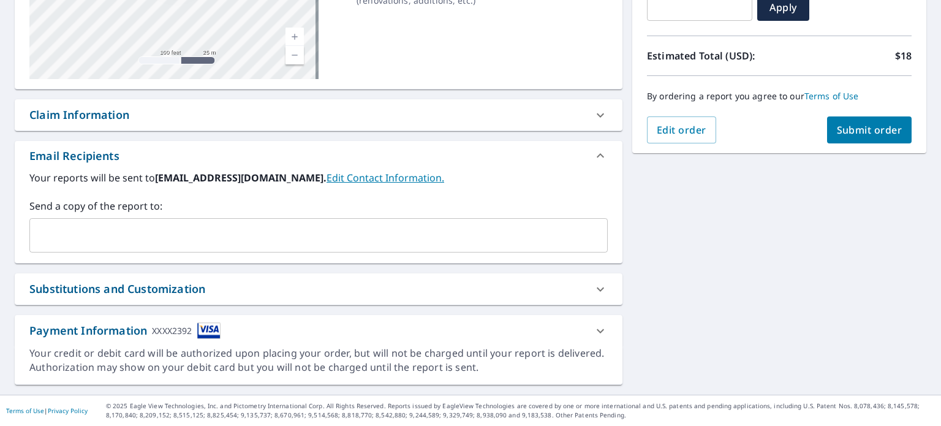
drag, startPoint x: 183, startPoint y: 70, endPoint x: 156, endPoint y: 135, distance: 69.7
drag, startPoint x: 254, startPoint y: 230, endPoint x: 201, endPoint y: 262, distance: 61.2
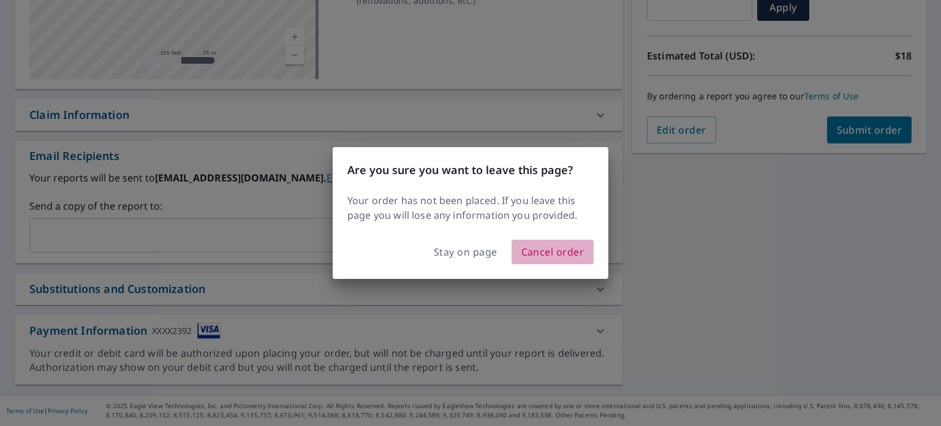
click at [551, 262] on button "Cancel order" at bounding box center [552, 252] width 83 height 25
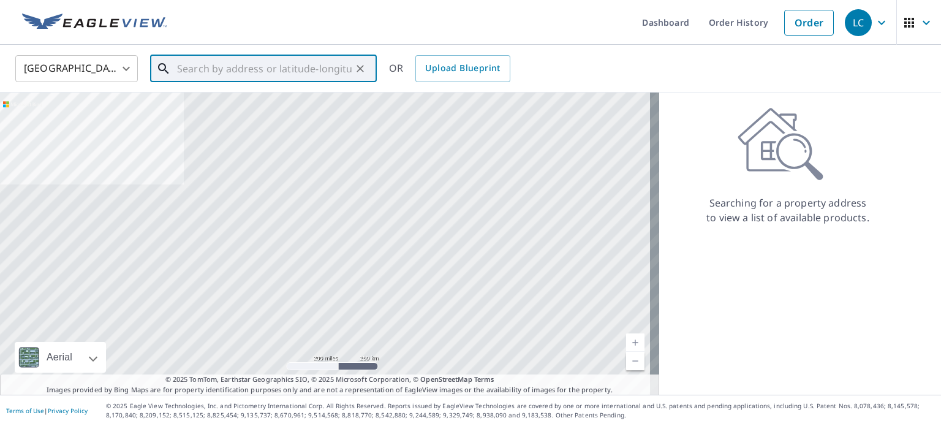
click at [212, 70] on input "text" at bounding box center [264, 68] width 175 height 34
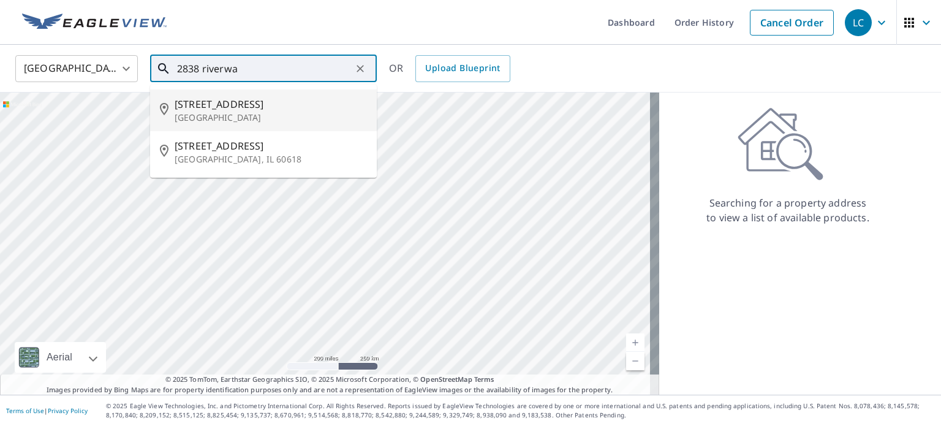
click at [260, 112] on p "[GEOGRAPHIC_DATA]" at bounding box center [271, 117] width 192 height 12
type input "[STREET_ADDRESS]"
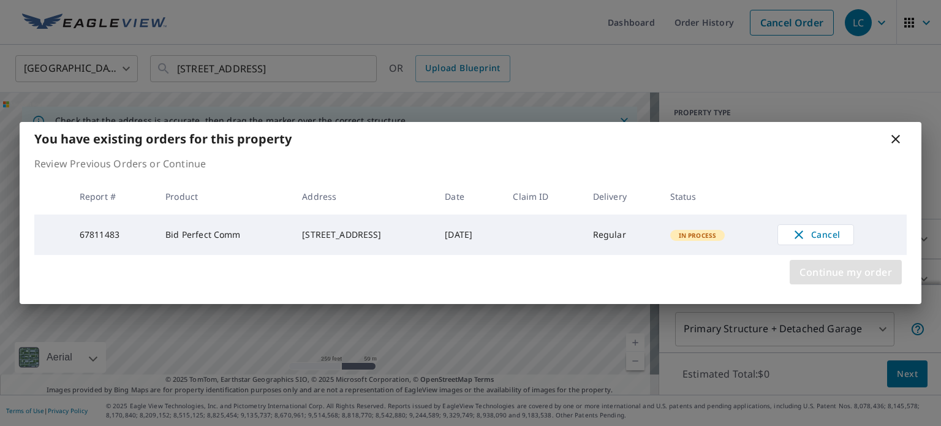
click at [854, 279] on span "Continue my order" at bounding box center [845, 271] width 92 height 17
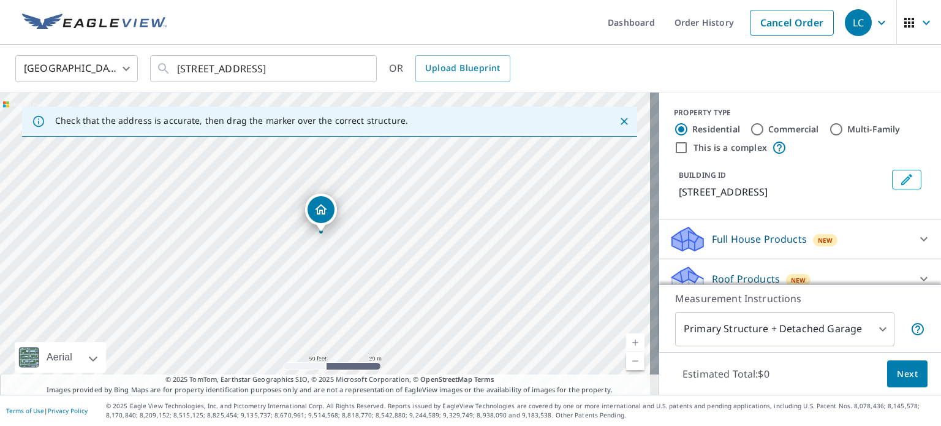
drag, startPoint x: 360, startPoint y: 156, endPoint x: 372, endPoint y: 164, distance: 13.8
click at [372, 164] on div "[STREET_ADDRESS]" at bounding box center [329, 243] width 659 height 302
drag, startPoint x: 325, startPoint y: 213, endPoint x: 284, endPoint y: 226, distance: 43.2
click at [862, 265] on div "Roof Products New" at bounding box center [789, 279] width 240 height 29
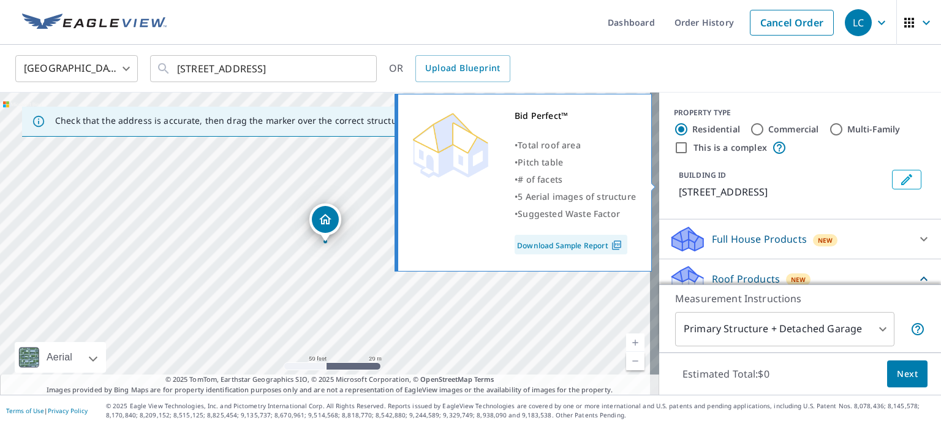
click at [688, 372] on p "Bid Perfect™" at bounding box center [716, 379] width 59 height 15
click at [687, 372] on input "Bid Perfect™ $18" at bounding box center [678, 379] width 18 height 15
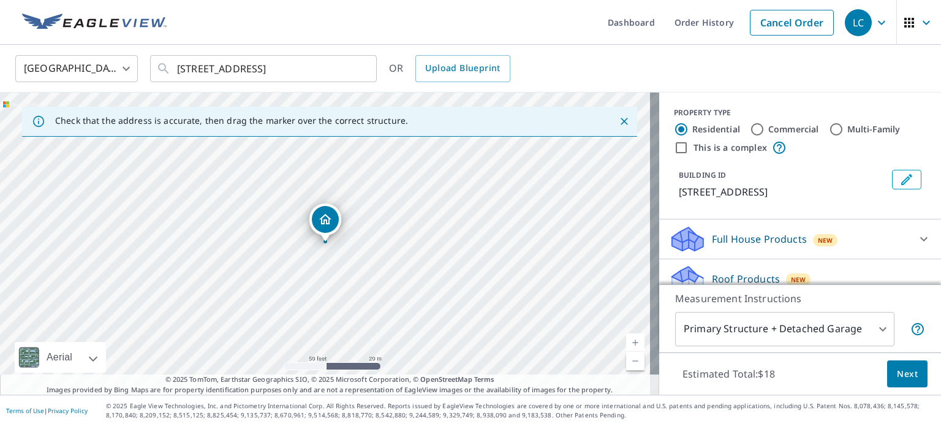
click at [897, 383] on button "Next" at bounding box center [907, 374] width 40 height 28
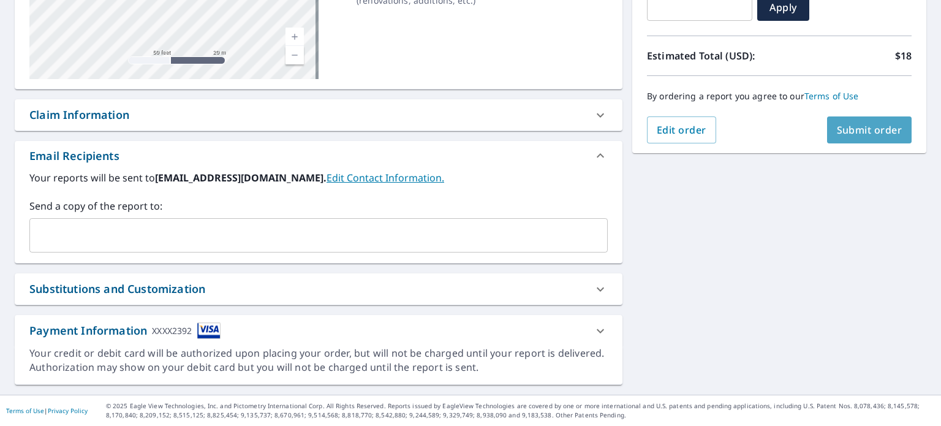
click at [863, 137] on span "Submit order" at bounding box center [870, 129] width 66 height 13
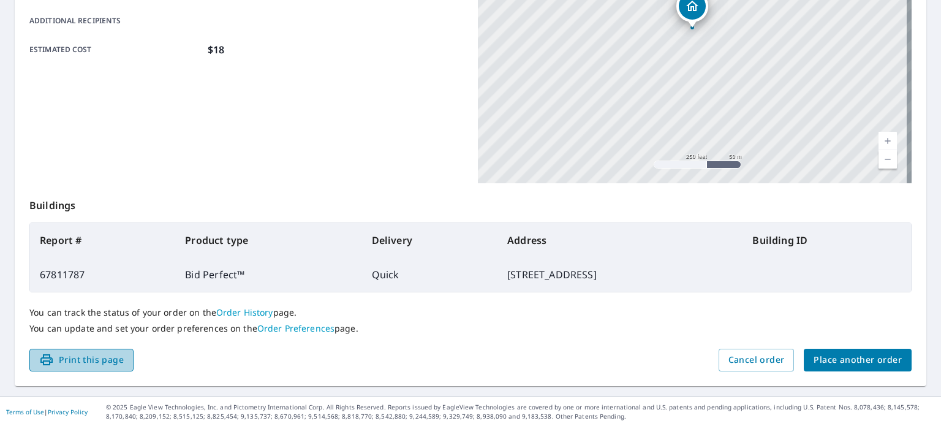
click at [131, 352] on button "Print this page" at bounding box center [81, 360] width 104 height 23
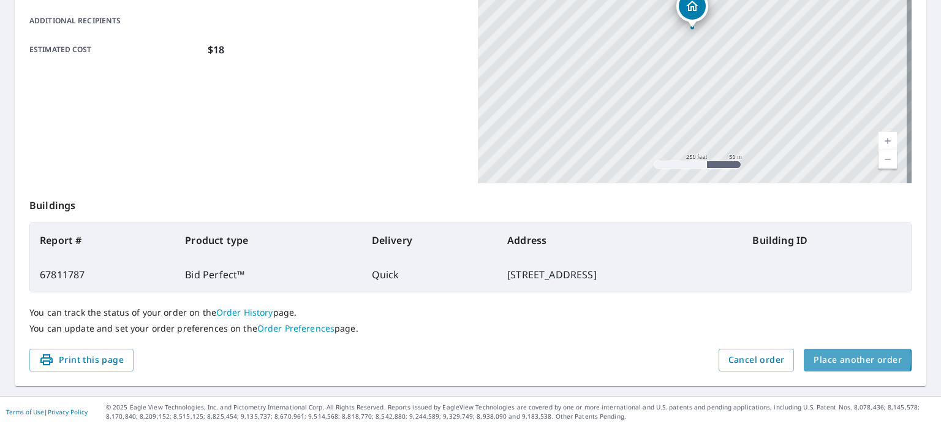
click at [817, 357] on span "Place another order" at bounding box center [857, 359] width 88 height 15
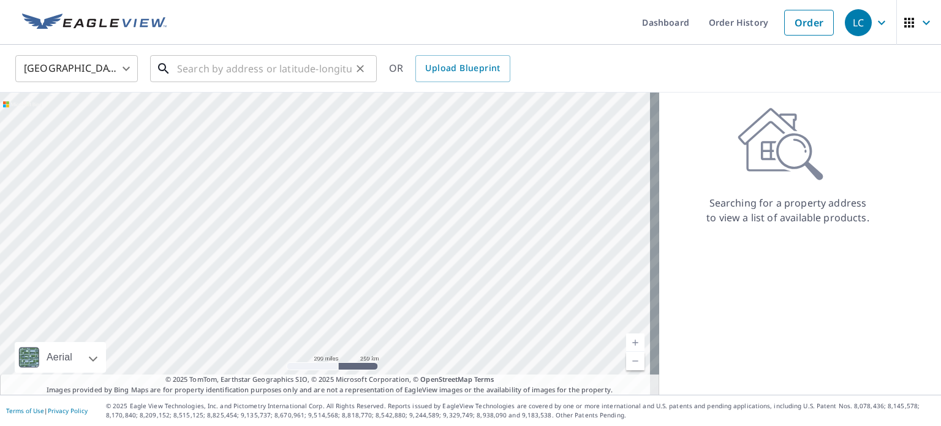
click at [281, 65] on input "text" at bounding box center [264, 68] width 175 height 34
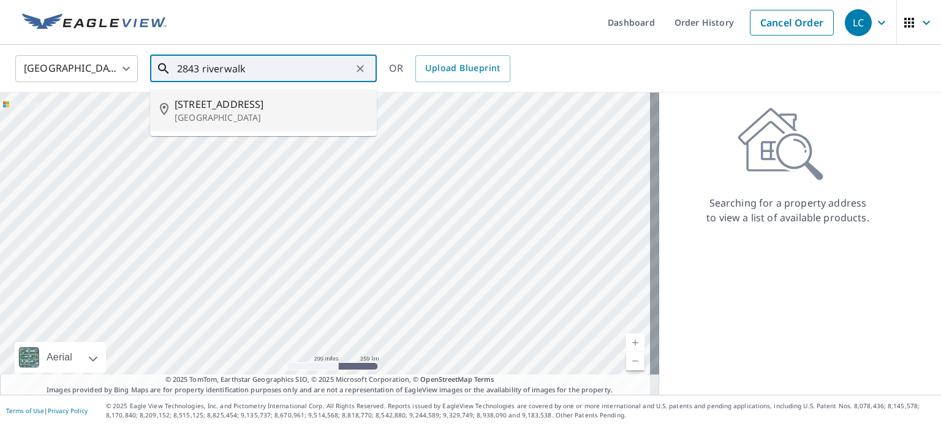
click at [279, 105] on span "[STREET_ADDRESS]" at bounding box center [271, 104] width 192 height 15
type input "[STREET_ADDRESS]"
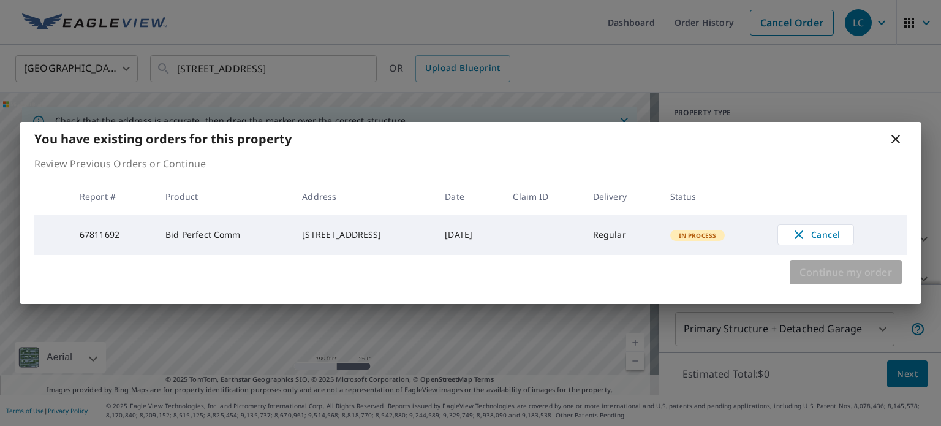
click at [848, 276] on span "Continue my order" at bounding box center [845, 271] width 92 height 17
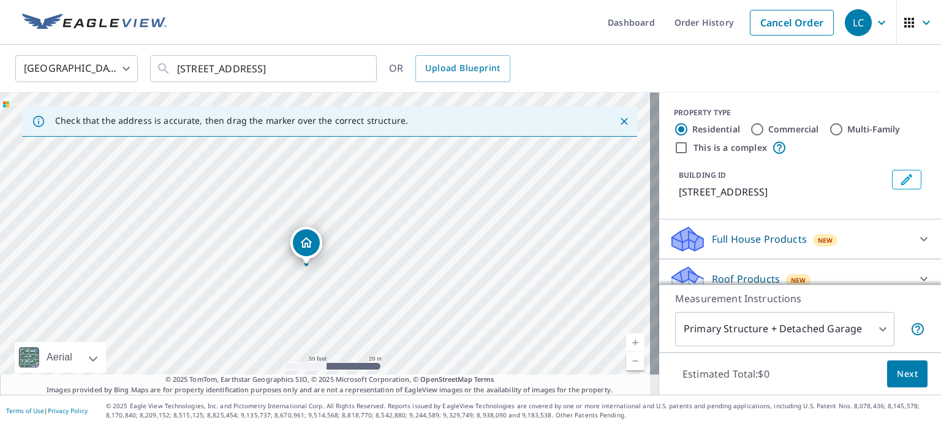
drag, startPoint x: 260, startPoint y: 227, endPoint x: 305, endPoint y: 244, distance: 47.7
click at [829, 134] on input "Multi-Family" at bounding box center [836, 129] width 15 height 15
radio input "true"
type input "2"
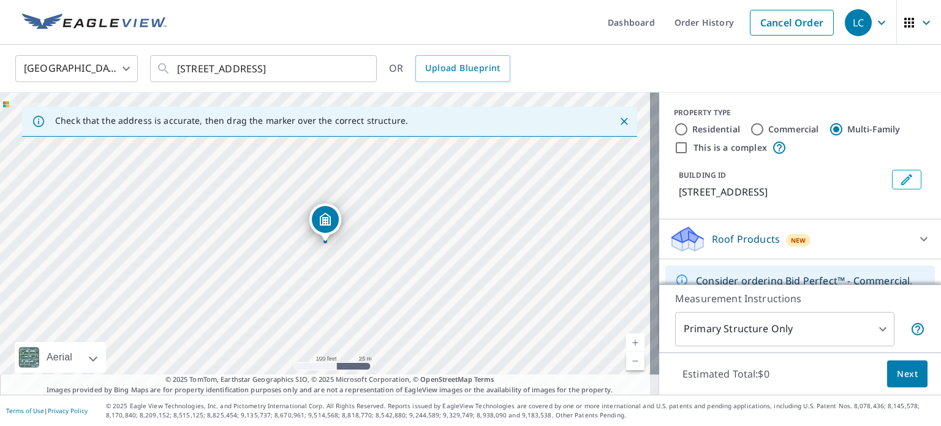
click at [828, 225] on div "Roof Products New" at bounding box center [789, 239] width 240 height 29
click at [824, 224] on div "Roof Products New" at bounding box center [792, 238] width 247 height 29
click at [674, 126] on input "Residential" at bounding box center [681, 129] width 15 height 15
radio input "true"
type input "1"
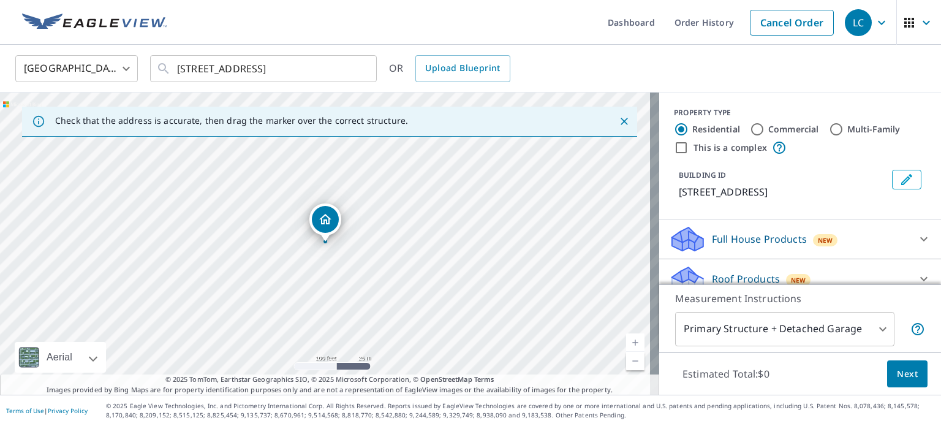
click at [867, 265] on div "Roof Products New" at bounding box center [789, 279] width 240 height 29
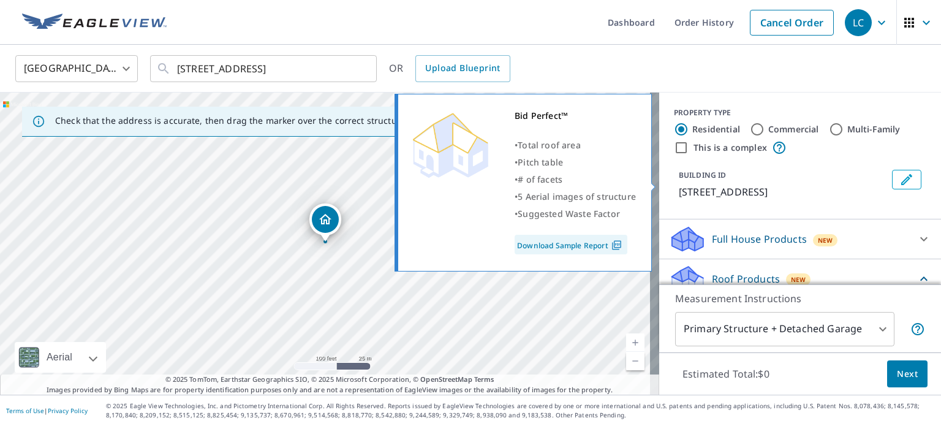
click at [712, 372] on p "Bid Perfect™" at bounding box center [716, 379] width 59 height 15
click at [687, 372] on input "Bid Perfect™ $18" at bounding box center [678, 379] width 18 height 15
checkbox input "true"
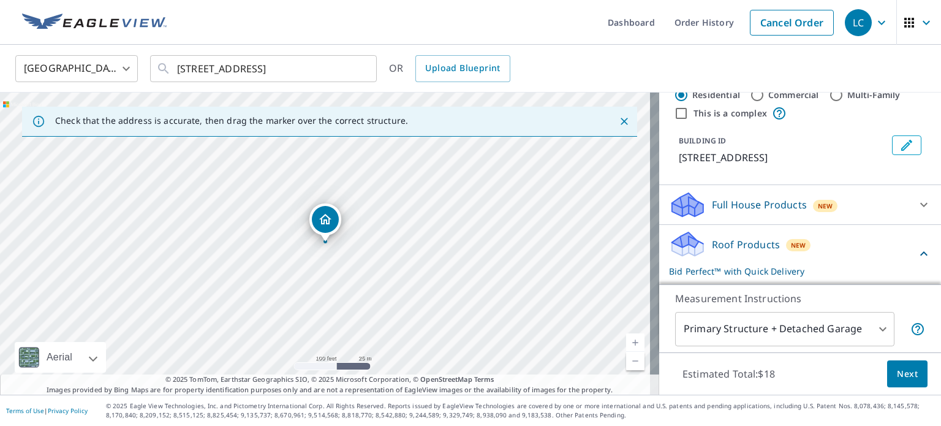
scroll to position [123, 0]
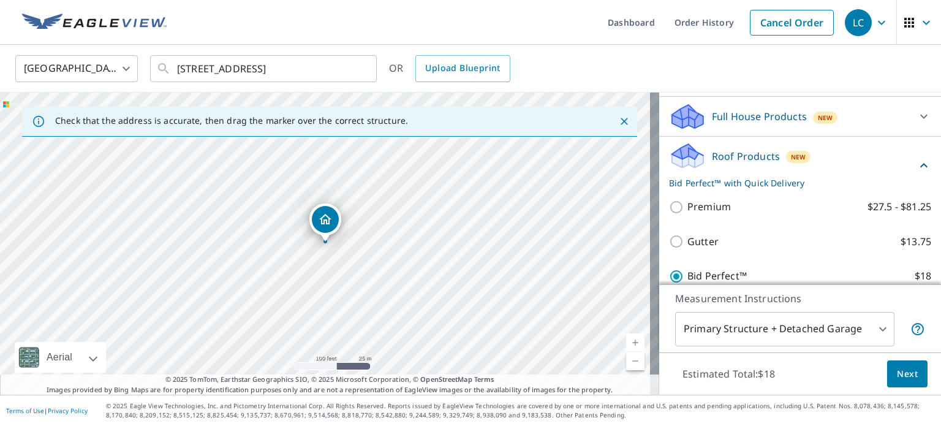
click at [858, 166] on div "Roof Products New Bid Perfect™ with Quick Delivery" at bounding box center [792, 165] width 247 height 48
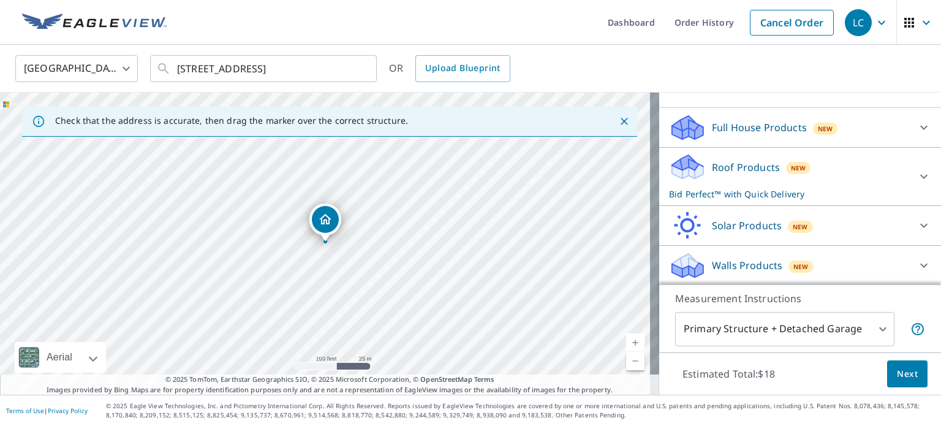
click at [858, 166] on div "Roof Products New Bid Perfect™ with Quick Delivery" at bounding box center [789, 177] width 240 height 48
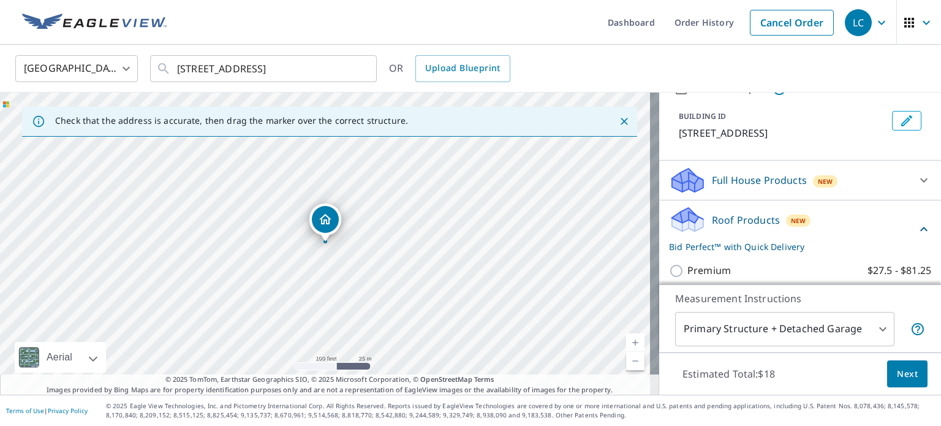
scroll to position [0, 0]
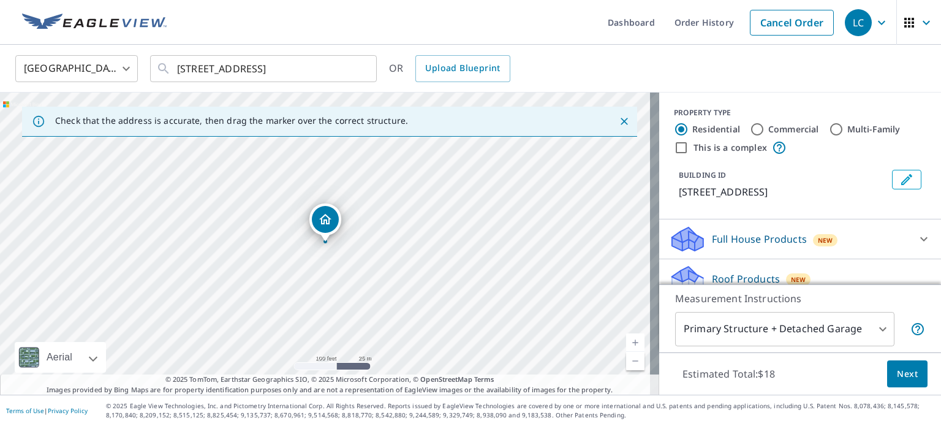
click at [674, 146] on input "This is a complex" at bounding box center [681, 147] width 15 height 15
checkbox input "true"
radio input "false"
radio input "true"
type input "4"
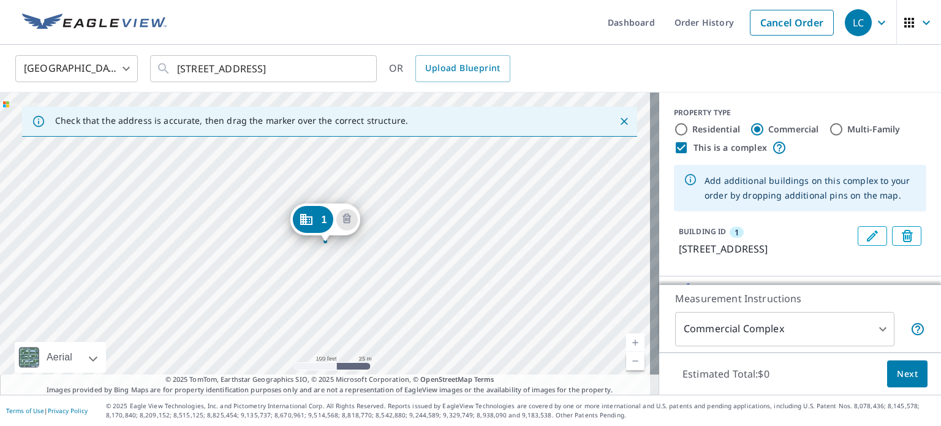
click at [265, 249] on div "1 [STREET_ADDRESS]" at bounding box center [329, 243] width 659 height 302
click at [375, 252] on div "1 [STREET_ADDRESS]" at bounding box center [329, 243] width 659 height 302
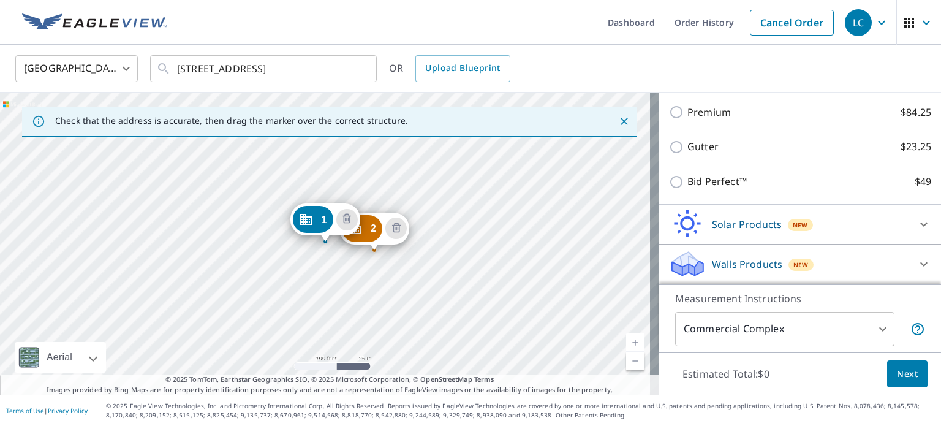
scroll to position [284, 0]
click at [396, 228] on icon "Delete building 2" at bounding box center [396, 228] width 4 height 4
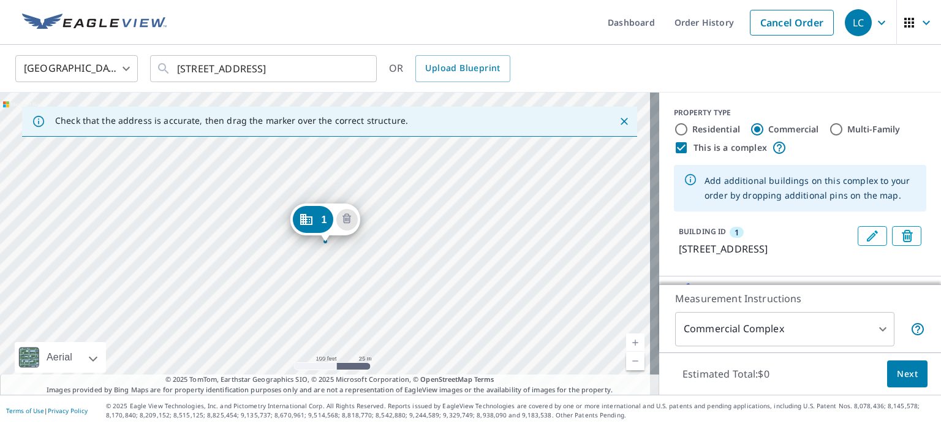
scroll to position [0, 0]
click at [674, 145] on input "This is a complex" at bounding box center [681, 147] width 15 height 15
checkbox input "false"
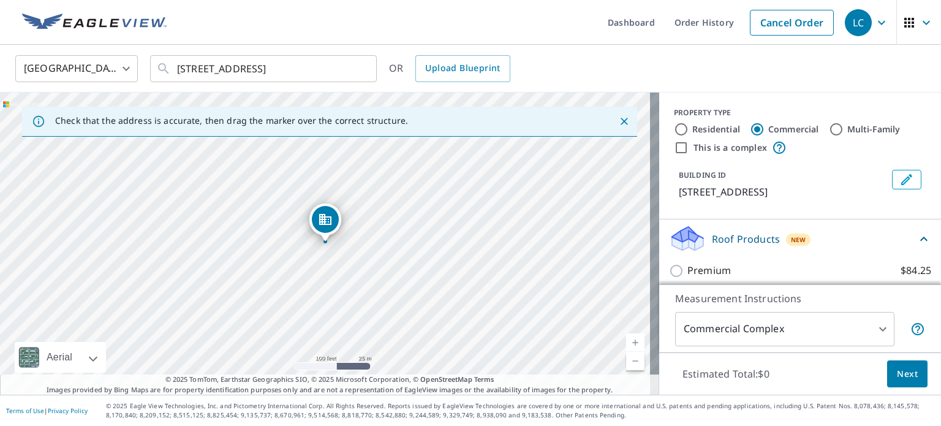
click at [681, 130] on div "Residential" at bounding box center [707, 129] width 66 height 15
click at [674, 132] on input "Residential" at bounding box center [681, 129] width 15 height 15
radio input "true"
type input "1"
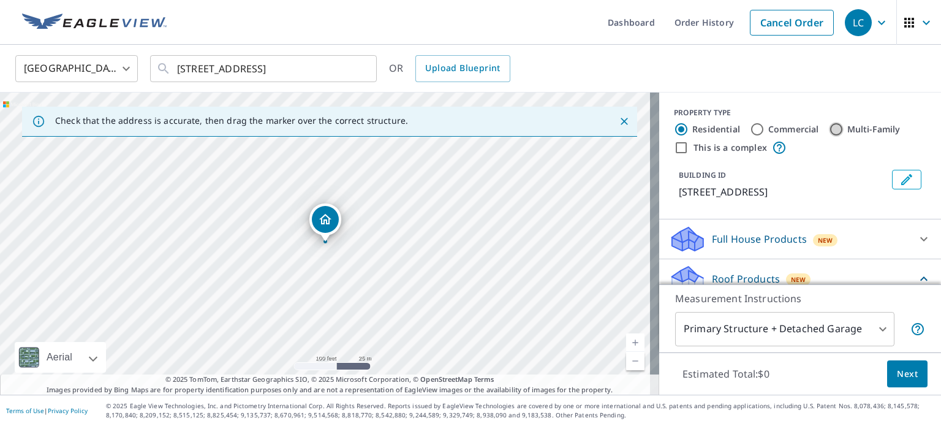
click at [829, 132] on input "Multi-Family" at bounding box center [836, 129] width 15 height 15
radio input "true"
type input "2"
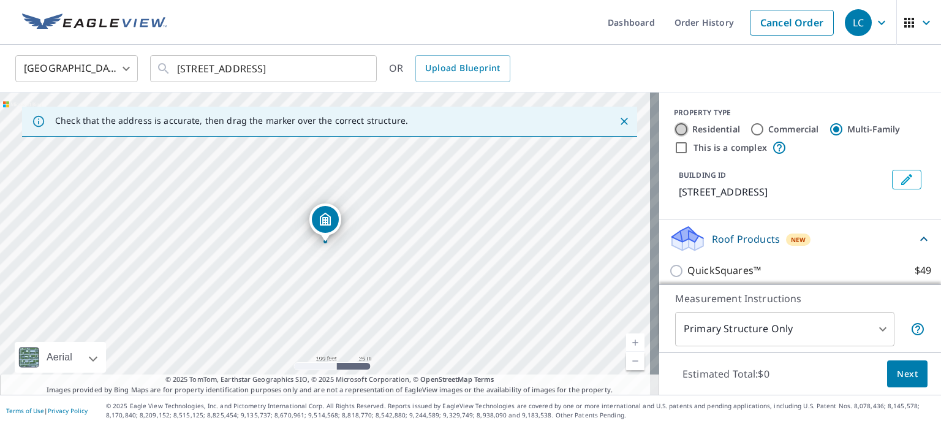
click at [674, 129] on input "Residential" at bounding box center [681, 129] width 15 height 15
radio input "true"
type input "1"
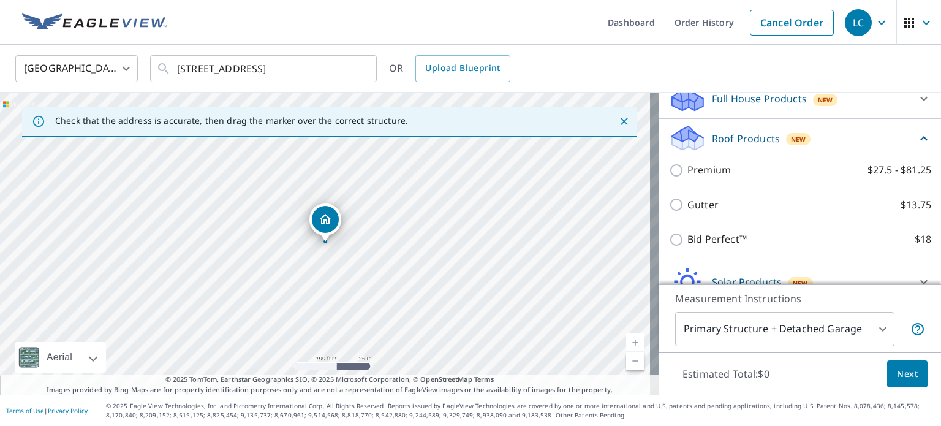
scroll to position [123, 0]
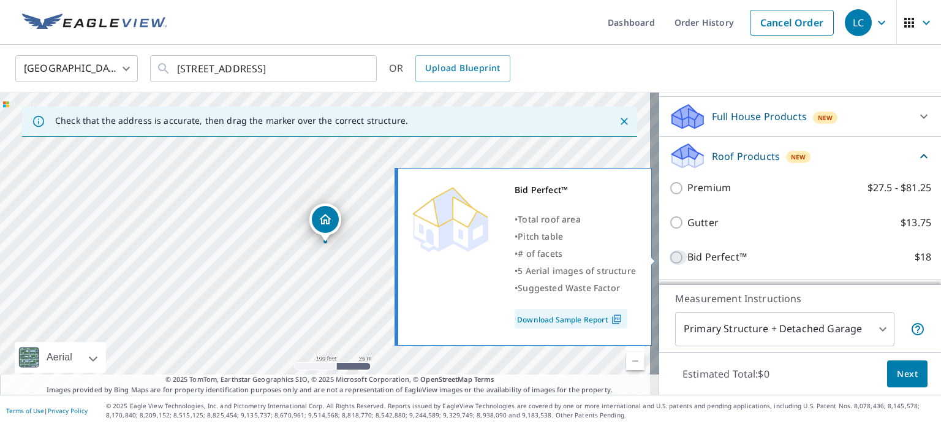
click at [671, 259] on input "Bid Perfect™ $18" at bounding box center [678, 257] width 18 height 15
checkbox input "true"
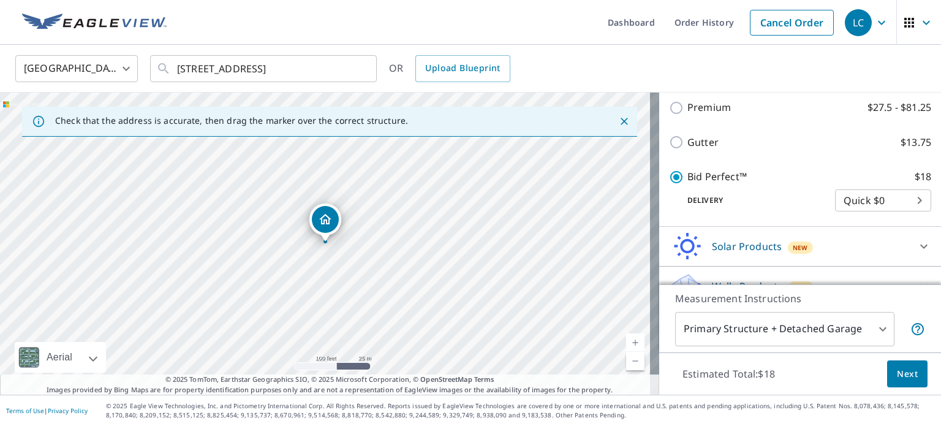
scroll to position [243, 0]
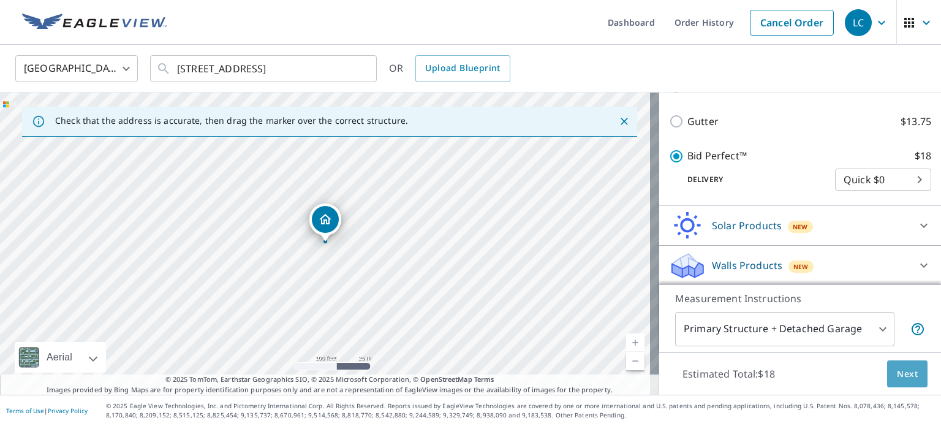
click at [901, 376] on span "Next" at bounding box center [907, 373] width 21 height 15
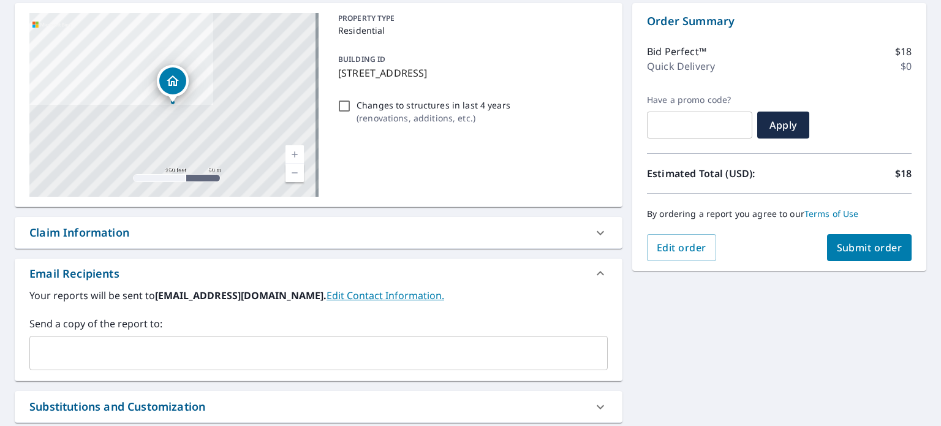
scroll to position [123, 0]
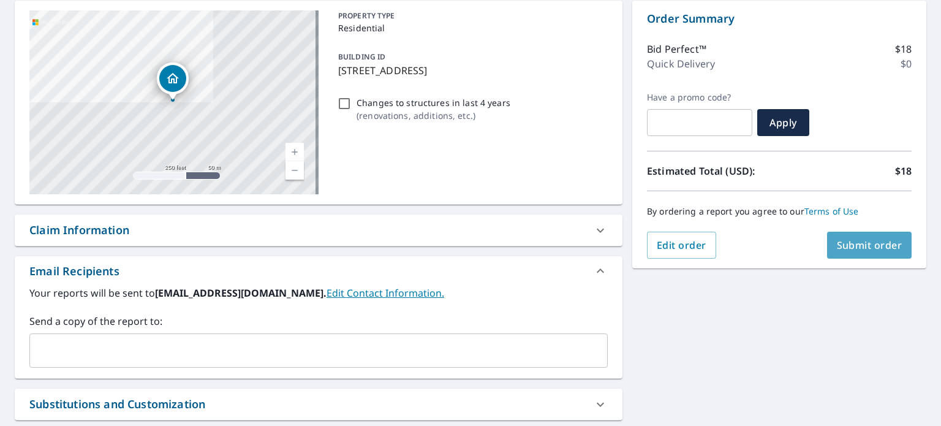
click at [870, 244] on span "Submit order" at bounding box center [870, 244] width 66 height 13
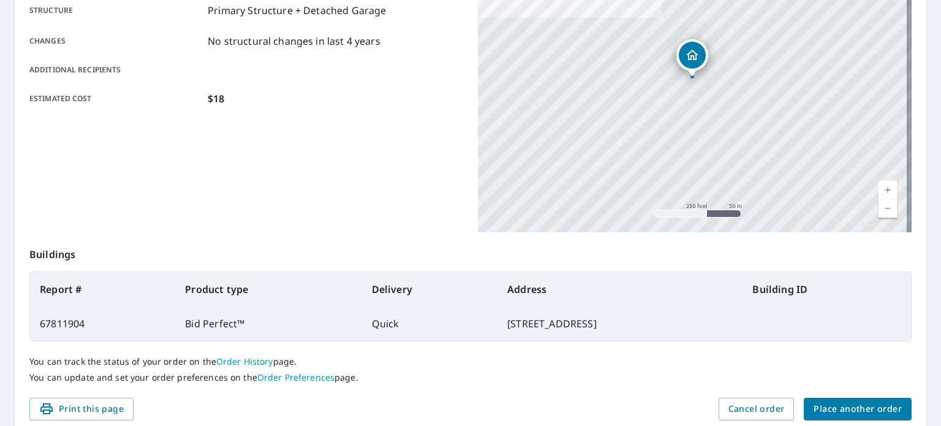
scroll to position [294, 0]
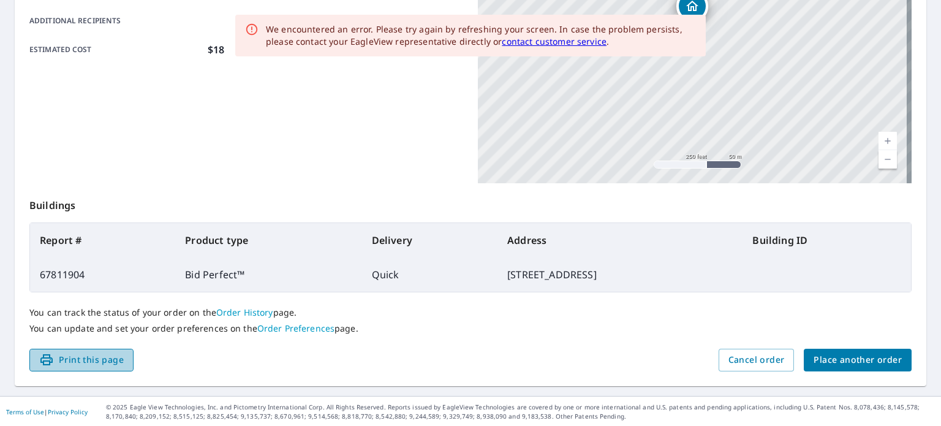
drag, startPoint x: 91, startPoint y: 363, endPoint x: 701, endPoint y: 377, distance: 609.6
click at [91, 363] on span "Print this page" at bounding box center [81, 359] width 85 height 15
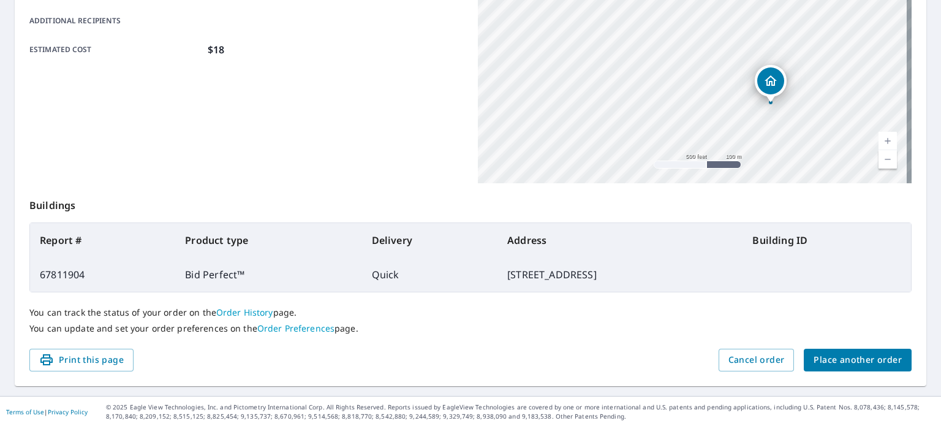
drag, startPoint x: 861, startPoint y: 58, endPoint x: 741, endPoint y: 109, distance: 129.8
click at [741, 109] on div "[STREET_ADDRESS]" at bounding box center [695, 30] width 434 height 306
drag, startPoint x: 781, startPoint y: 95, endPoint x: 780, endPoint y: 36, distance: 58.8
click at [780, 36] on div "[STREET_ADDRESS]" at bounding box center [695, 30] width 434 height 306
